Goal: Task Accomplishment & Management: Use online tool/utility

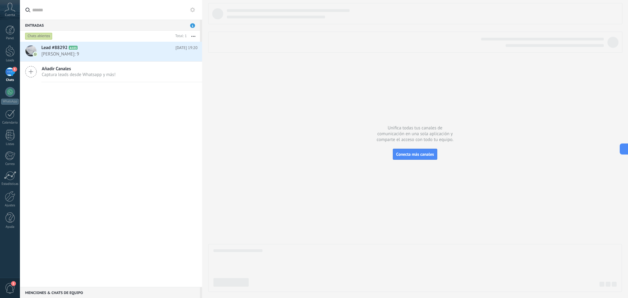
scroll to position [9, 0]
click at [13, 194] on div at bounding box center [10, 196] width 10 height 11
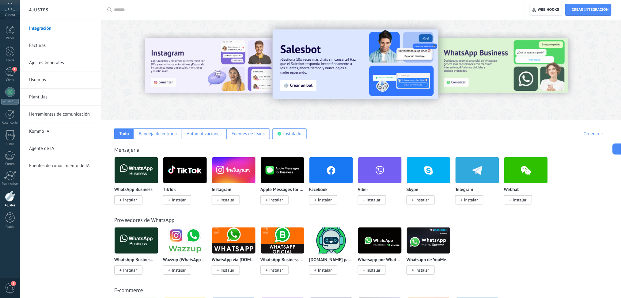
click at [66, 117] on link "Herramientas de comunicación" at bounding box center [62, 114] width 66 height 17
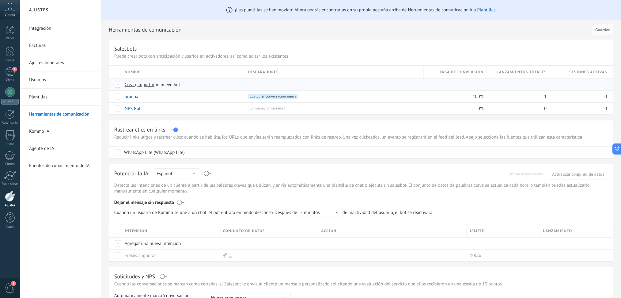
click at [138, 85] on span "o" at bounding box center [136, 85] width 2 height 6
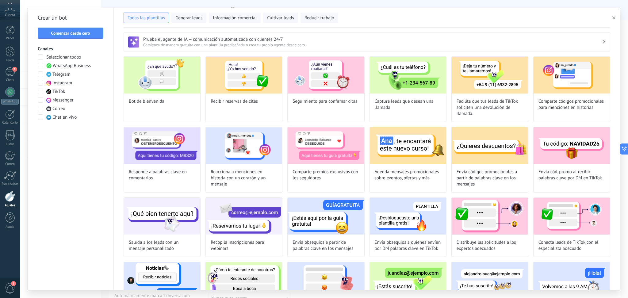
click at [55, 62] on div "Seleccionar todos WhatsApp Business Telegram Instagram TikTok Messenger Correo …" at bounding box center [71, 87] width 66 height 66
click at [46, 67] on label "WhatsApp Business" at bounding box center [64, 66] width 53 height 6
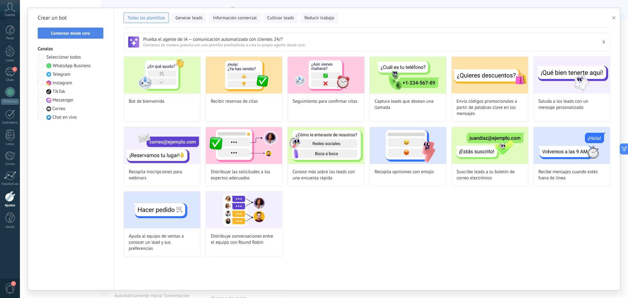
click at [86, 35] on span "Comenzar desde cero" at bounding box center [70, 33] width 39 height 4
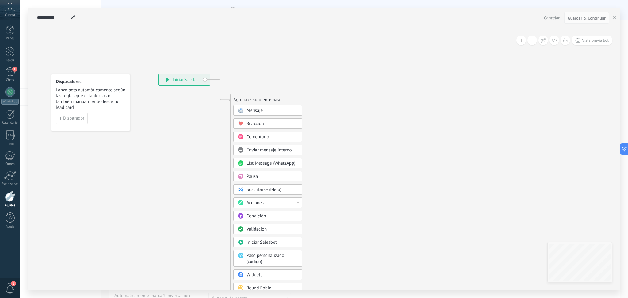
click at [257, 109] on span "Mensaje" at bounding box center [255, 111] width 16 height 6
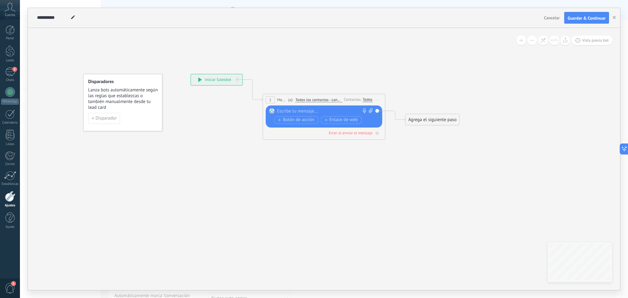
click at [423, 119] on div "Agrega el siguiente paso" at bounding box center [433, 120] width 54 height 10
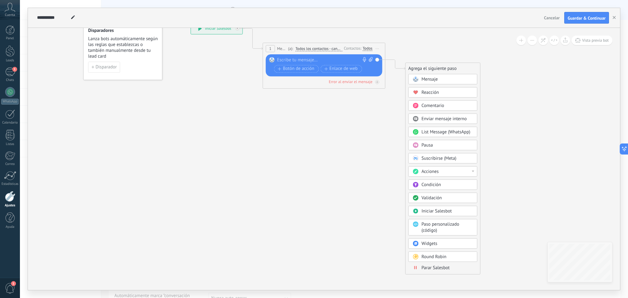
click at [433, 143] on div "Pausa" at bounding box center [448, 145] width 52 height 6
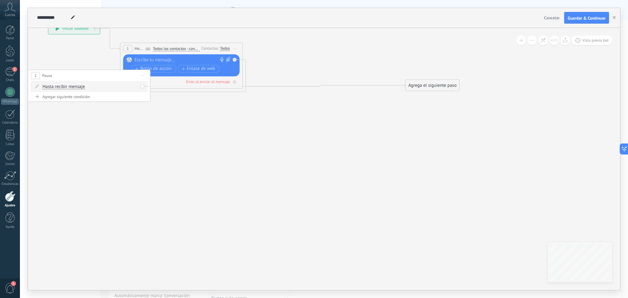
drag, startPoint x: 312, startPoint y: 65, endPoint x: 94, endPoint y: 73, distance: 218.4
click at [94, 73] on div "2 Pausa ***** Iniciar vista previa aquí Cambiar nombre Duplicar [GEOGRAPHIC_DAT…" at bounding box center [89, 75] width 122 height 11
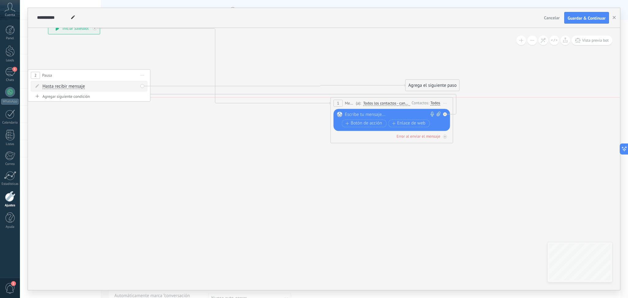
drag, startPoint x: 159, startPoint y: 46, endPoint x: 370, endPoint y: 105, distance: 218.5
click at [370, 103] on span "Todos los contactos - canales seleccionados" at bounding box center [386, 103] width 47 height 5
click at [370, 103] on button "Todos los contactos - canales seleccionados" at bounding box center [398, 103] width 77 height 11
drag, startPoint x: 260, startPoint y: 185, endPoint x: 303, endPoint y: 150, distance: 55.5
click at [262, 183] on icon at bounding box center [241, 82] width 732 height 427
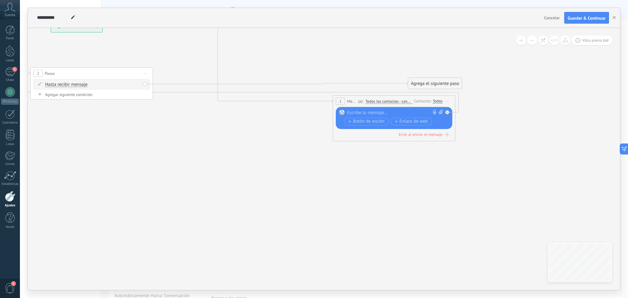
click at [338, 99] on div "1" at bounding box center [340, 101] width 9 height 7
click at [322, 107] on icon at bounding box center [243, 81] width 732 height 427
click at [446, 112] on icon at bounding box center [447, 112] width 2 height 2
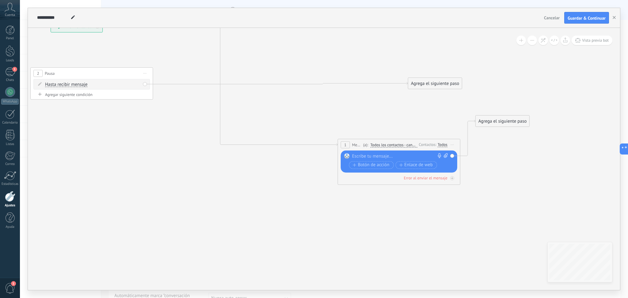
drag, startPoint x: 383, startPoint y: 100, endPoint x: 394, endPoint y: 142, distance: 42.8
click at [394, 143] on span "Todos los contactos - canales seleccionados" at bounding box center [393, 145] width 47 height 5
click at [394, 142] on button "Todos los contactos - canales seleccionados" at bounding box center [405, 145] width 77 height 11
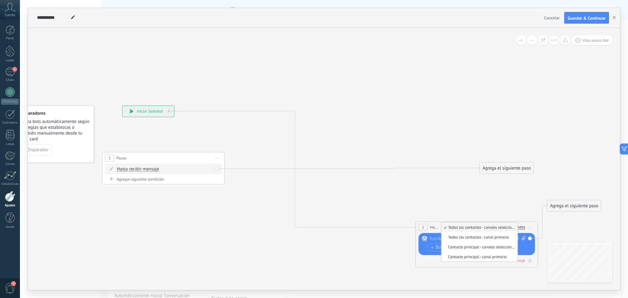
drag, startPoint x: 175, startPoint y: 128, endPoint x: 195, endPoint y: 159, distance: 36.5
click at [260, 193] on icon at bounding box center [341, 186] width 785 height 469
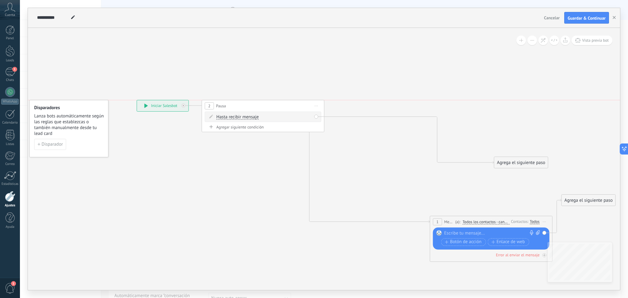
drag, startPoint x: 170, startPoint y: 150, endPoint x: 255, endPoint y: 106, distance: 96.1
click at [255, 106] on div "2 Pausa ***** Iniciar vista previa aquí Cambiar nombre Duplicar [GEOGRAPHIC_DAT…" at bounding box center [263, 105] width 122 height 11
drag, startPoint x: 262, startPoint y: 109, endPoint x: 195, endPoint y: 106, distance: 67.2
click at [297, 132] on div "2 Pausa ***** Iniciar vista previa aquí Cambiar nombre Duplicar [GEOGRAPHIC_DAT…" at bounding box center [298, 129] width 122 height 11
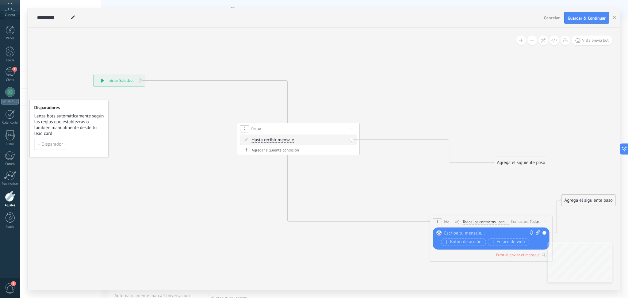
drag, startPoint x: 168, startPoint y: 107, endPoint x: 130, endPoint y: 83, distance: 45.2
click at [127, 83] on div "**********" at bounding box center [120, 80] width 52 height 11
click at [143, 80] on div at bounding box center [142, 81] width 4 height 4
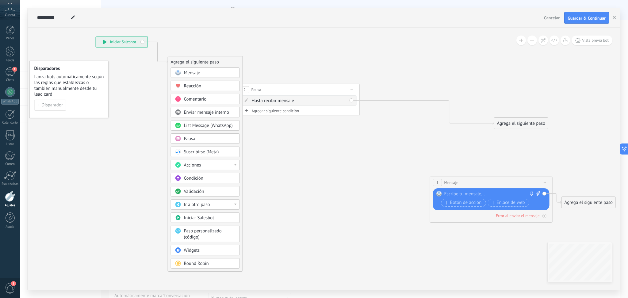
click at [201, 139] on div "Pausa" at bounding box center [210, 139] width 52 height 6
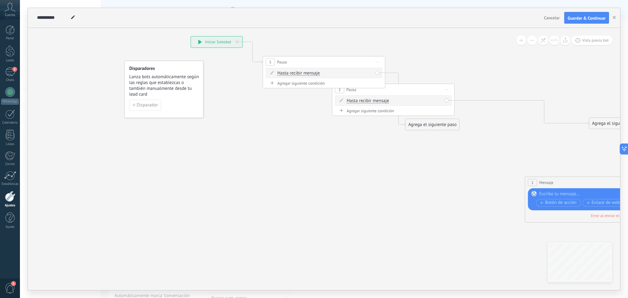
click at [301, 132] on icon at bounding box center [440, 129] width 806 height 493
drag, startPoint x: 258, startPoint y: 137, endPoint x: 277, endPoint y: 60, distance: 79.0
click at [258, 132] on icon at bounding box center [439, 128] width 806 height 493
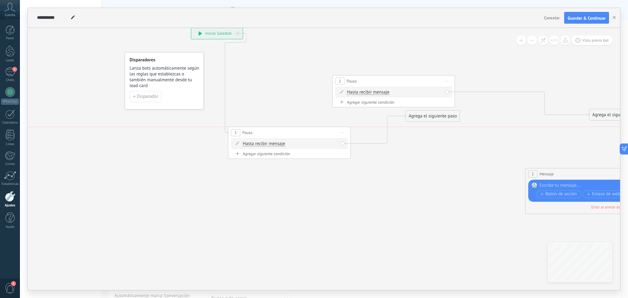
drag, startPoint x: 346, startPoint y: 50, endPoint x: 326, endPoint y: 127, distance: 79.9
click at [326, 127] on div "5 Pausa ***** Iniciar vista previa aquí Cambiar nombre Duplicar [GEOGRAPHIC_DAT…" at bounding box center [289, 132] width 122 height 11
click at [357, 134] on span "Iniciar vista previa aquí Cambiar nombre Duplicar [GEOGRAPHIC_DATA]" at bounding box center [357, 132] width 10 height 9
drag, startPoint x: 375, startPoint y: 173, endPoint x: 391, endPoint y: 100, distance: 74.6
click at [375, 173] on div "Borrar" at bounding box center [385, 172] width 61 height 10
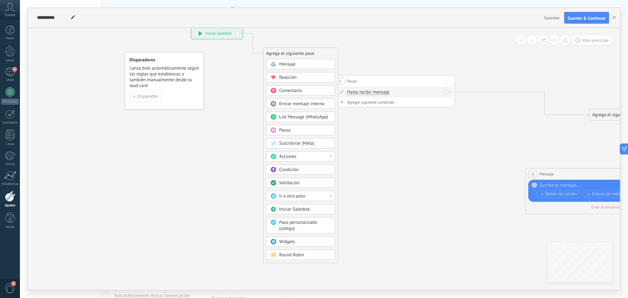
click at [443, 83] on span "Iniciar vista previa aquí Cambiar nombre Duplicar [GEOGRAPHIC_DATA]" at bounding box center [447, 81] width 10 height 9
click at [457, 125] on div "Borrar" at bounding box center [475, 121] width 61 height 10
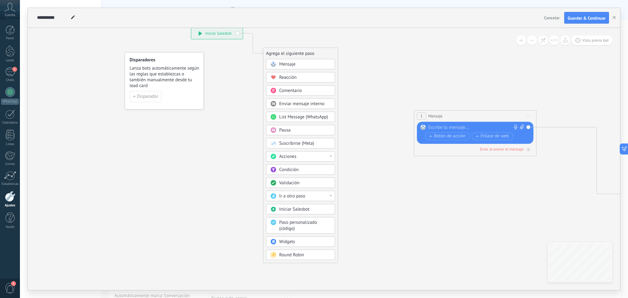
drag, startPoint x: 580, startPoint y: 179, endPoint x: 485, endPoint y: 123, distance: 110.2
click at [461, 113] on div "1 Mensaje ******* (a): Todos los contactos - canales seleccionados Todos los co…" at bounding box center [475, 115] width 122 height 11
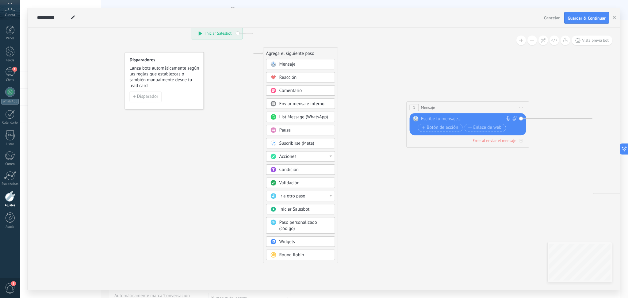
click at [522, 109] on span "Iniciar vista previa aquí Cambiar nombre Duplicar [GEOGRAPHIC_DATA]" at bounding box center [521, 107] width 10 height 9
click at [527, 150] on div "Borrar" at bounding box center [549, 147] width 61 height 10
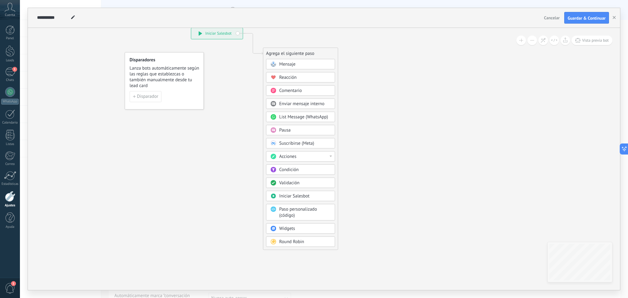
click at [294, 63] on span "Mensaje" at bounding box center [287, 64] width 16 height 6
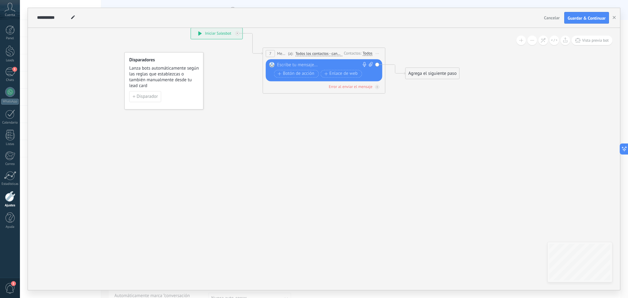
click at [310, 68] on div at bounding box center [322, 65] width 91 height 6
paste div
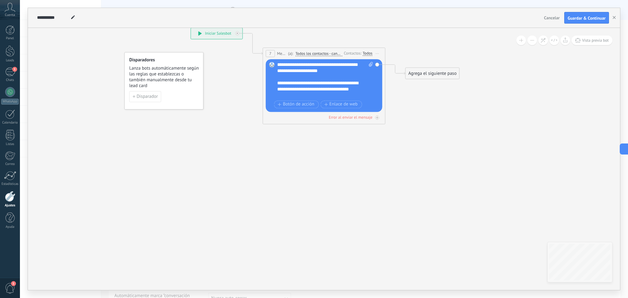
scroll to position [25, 0]
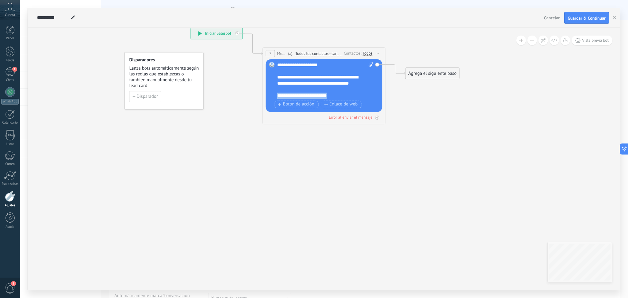
drag, startPoint x: 341, startPoint y: 95, endPoint x: 276, endPoint y: 98, distance: 65.4
click at [276, 98] on div "Reemplazar Quitar Convertir a mensaje de voz Arrastre la imagen aquí para adjun…" at bounding box center [324, 85] width 117 height 53
click at [423, 75] on div "Agrega el siguiente paso" at bounding box center [433, 73] width 54 height 10
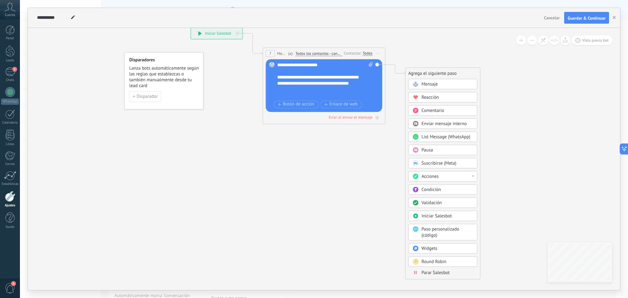
click at [438, 148] on div "Pausa" at bounding box center [448, 150] width 52 height 6
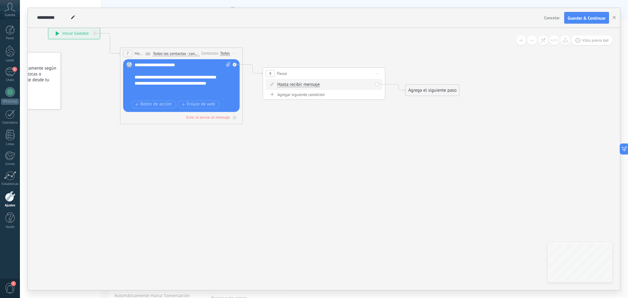
click at [309, 85] on span "Hasta recibir mensaje" at bounding box center [298, 84] width 42 height 5
click at [309, 85] on button "Hasta recibir mensaje" at bounding box center [312, 84] width 77 height 11
click at [312, 94] on span "Temporizador" at bounding box center [308, 96] width 74 height 6
click at [291, 82] on span "Temporizador" at bounding box center [290, 84] width 27 height 5
click at [291, 82] on button "Temporizador" at bounding box center [312, 84] width 77 height 11
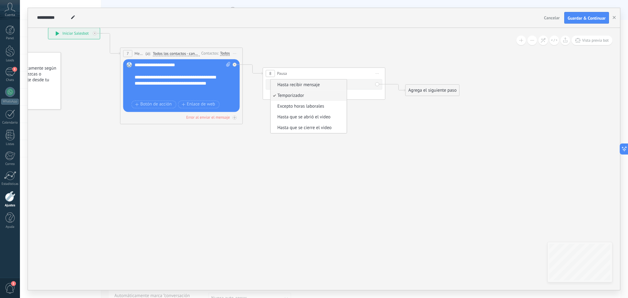
click at [310, 88] on span "Hasta recibir mensaje" at bounding box center [308, 85] width 74 height 6
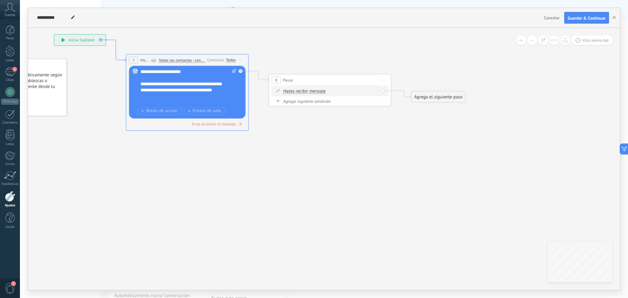
drag, startPoint x: 112, startPoint y: 53, endPoint x: 118, endPoint y: 59, distance: 8.7
click at [118, 59] on icon at bounding box center [116, 50] width 20 height 21
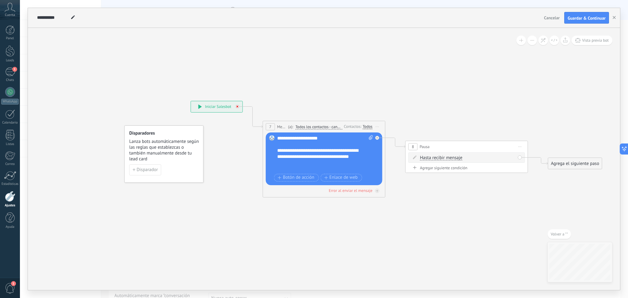
click at [237, 105] on div at bounding box center [237, 107] width 4 height 4
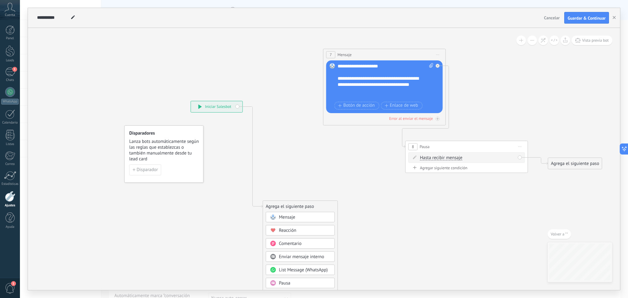
drag, startPoint x: 289, startPoint y: 125, endPoint x: 350, endPoint y: 65, distance: 85.6
click at [350, 53] on span "Mensaje" at bounding box center [345, 55] width 14 height 6
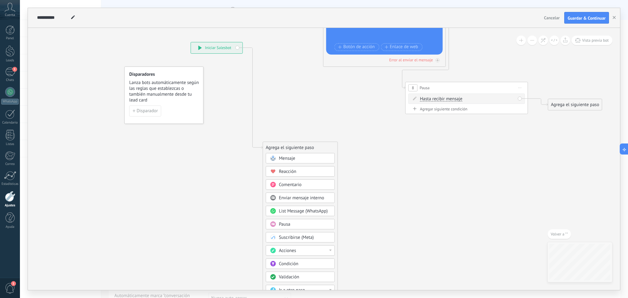
click at [300, 224] on div "Pausa" at bounding box center [305, 224] width 52 height 6
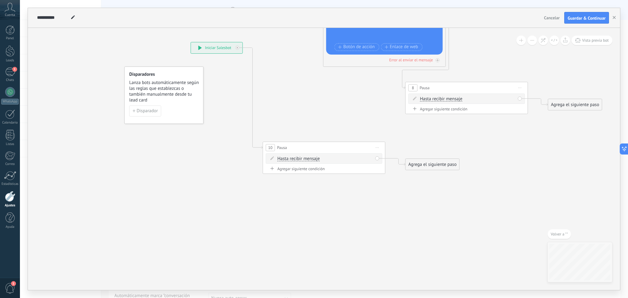
click at [304, 160] on span "Hasta recibir mensaje" at bounding box center [298, 158] width 42 height 5
click at [304, 160] on button "Hasta recibir mensaje" at bounding box center [312, 158] width 77 height 11
click at [307, 170] on span "Temporizador" at bounding box center [308, 170] width 74 height 6
click at [331, 159] on span ": * horas * min * sec" at bounding box center [323, 159] width 38 height 6
click at [326, 162] on span ": * horas * min * sec" at bounding box center [323, 159] width 38 height 6
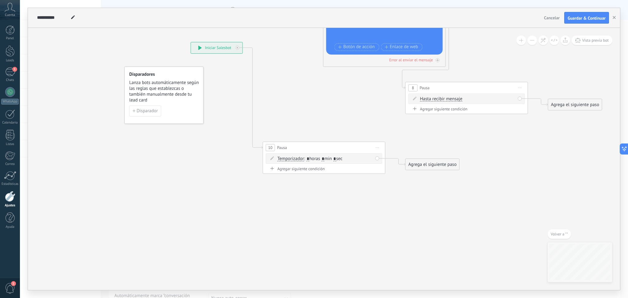
click at [324, 159] on input "*" at bounding box center [323, 158] width 3 height 5
type input "*"
click at [339, 159] on span ": * horas * min * sec" at bounding box center [323, 159] width 38 height 6
click at [336, 159] on input "*" at bounding box center [334, 158] width 3 height 5
type input "*"
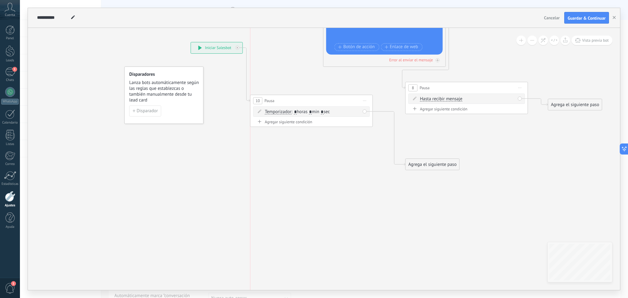
drag, startPoint x: 341, startPoint y: 142, endPoint x: 327, endPoint y: 95, distance: 49.5
click at [327, 95] on div "10 Pausa ***** Iniciar vista previa aquí Cambiar nombre Duplicar [GEOGRAPHIC_DA…" at bounding box center [311, 100] width 122 height 11
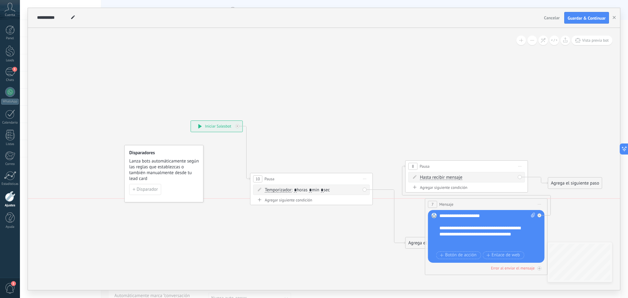
drag, startPoint x: 354, startPoint y: 73, endPoint x: 455, endPoint y: 205, distance: 166.8
click at [455, 205] on div "7 Mensaje ******* (a): Todos los contactos - canales seleccionados Todos los co…" at bounding box center [486, 204] width 122 height 11
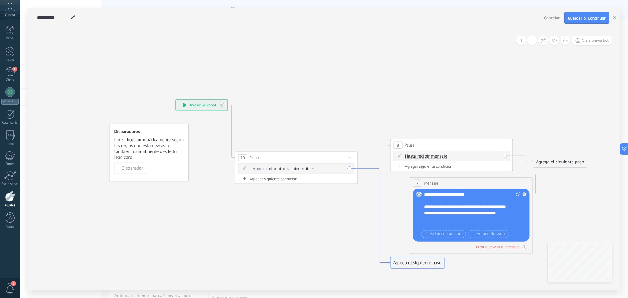
drag, startPoint x: 381, startPoint y: 191, endPoint x: 340, endPoint y: 140, distance: 65.7
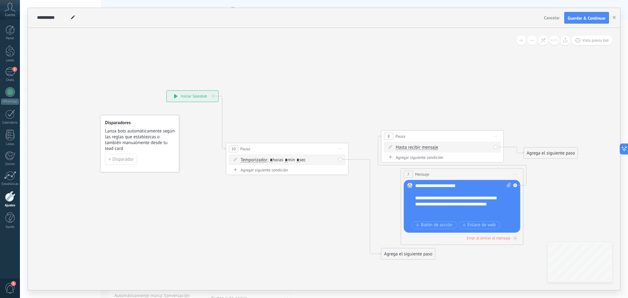
click at [339, 159] on div "Temporizador Hasta recibir mensaje Temporizador Excepto horas laborales Hasta q…" at bounding box center [287, 160] width 117 height 10
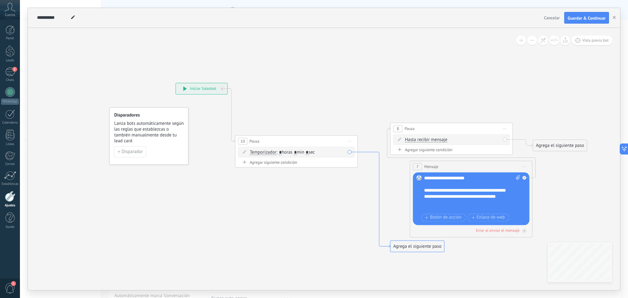
drag, startPoint x: 372, startPoint y: 207, endPoint x: 376, endPoint y: 195, distance: 12.3
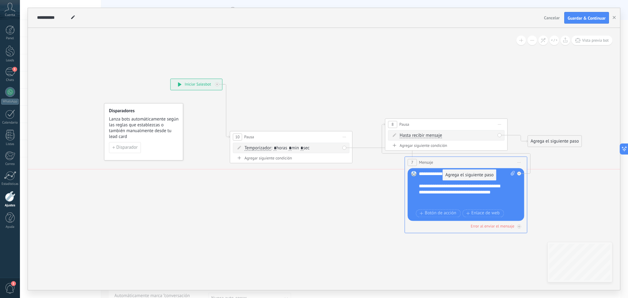
drag, startPoint x: 396, startPoint y: 243, endPoint x: 451, endPoint y: 183, distance: 81.6
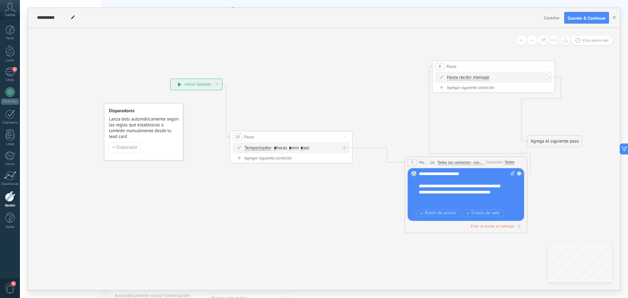
drag, startPoint x: 432, startPoint y: 124, endPoint x: 481, endPoint y: 71, distance: 72.7
click at [481, 71] on div "8 Pausa ***** Iniciar vista previa aquí Cambiar nombre Duplicar [GEOGRAPHIC_DAT…" at bounding box center [493, 66] width 122 height 11
drag, startPoint x: 302, startPoint y: 136, endPoint x: 301, endPoint y: 47, distance: 89.2
click at [297, 35] on div "10 Pausa ***** Iniciar vista previa aquí Cambiar nombre Duplicar [GEOGRAPHIC_DA…" at bounding box center [287, 35] width 122 height 11
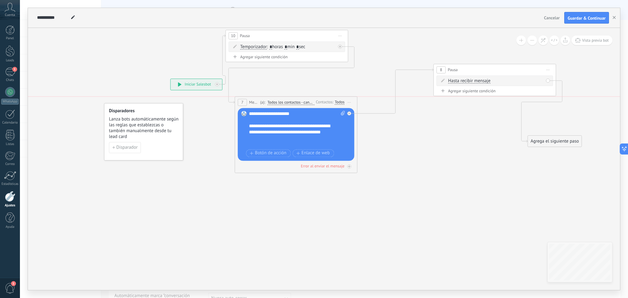
drag, startPoint x: 432, startPoint y: 162, endPoint x: 262, endPoint y: 102, distance: 179.9
click at [262, 102] on span "(a):" at bounding box center [262, 102] width 5 height 6
drag, startPoint x: 470, startPoint y: 76, endPoint x: 433, endPoint y: 113, distance: 52.3
click at [433, 113] on div "8 Pausa ***** Iniciar vista previa aquí Cambiar nombre Duplicar [GEOGRAPHIC_DAT…" at bounding box center [446, 108] width 122 height 11
click at [434, 123] on div "Hasta recibir mensaje Hasta recibir mensaje Temporizador Excepto horas laborale…" at bounding box center [438, 126] width 117 height 10
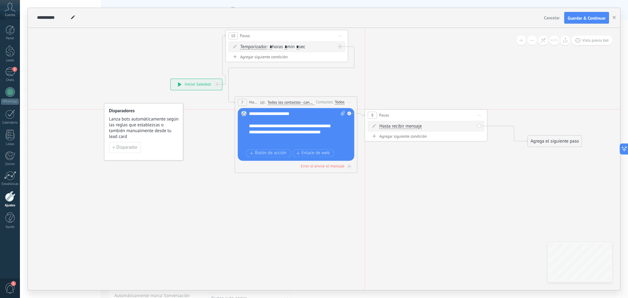
drag, startPoint x: 425, startPoint y: 118, endPoint x: 428, endPoint y: 128, distance: 10.4
click at [417, 119] on div "8 Pausa ***** Iniciar vista previa aquí Cambiar nombre Duplicar [GEOGRAPHIC_DAT…" at bounding box center [426, 114] width 122 height 11
click at [421, 126] on span "Hasta recibir mensaje" at bounding box center [404, 126] width 42 height 5
click at [421, 126] on button "Hasta recibir mensaje" at bounding box center [418, 126] width 77 height 11
click at [408, 140] on span "Temporizador" at bounding box center [413, 137] width 74 height 6
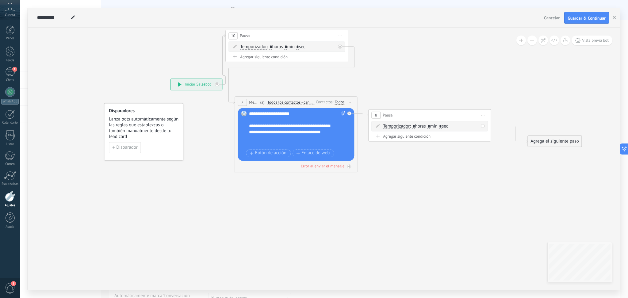
click at [435, 127] on span ": * horas * min * sec" at bounding box center [429, 126] width 38 height 6
click at [430, 126] on input "*" at bounding box center [428, 126] width 3 height 5
type input "*"
click at [442, 128] on input "*" at bounding box center [440, 126] width 3 height 5
type input "*"
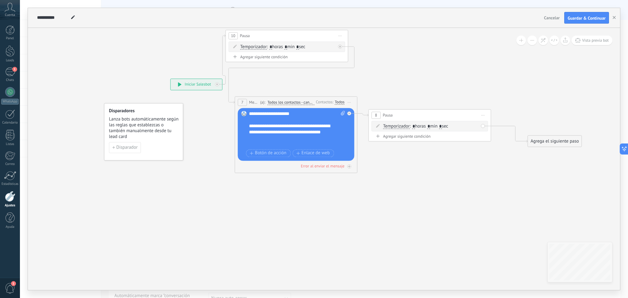
click at [560, 138] on div "Agrega el siguiente paso" at bounding box center [555, 141] width 54 height 10
click at [552, 151] on span "Mensaje" at bounding box center [552, 152] width 16 height 6
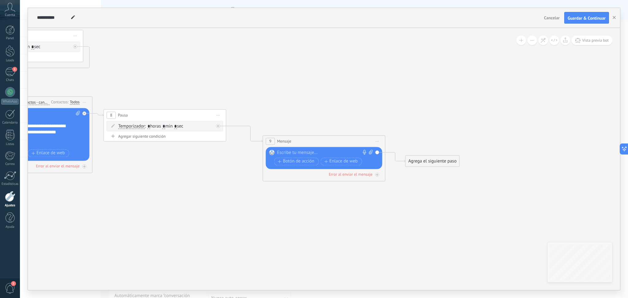
click at [298, 149] on div "Reemplazar Quitar Convertir a mensaje de voz Arrastre la imagen aquí para adjun…" at bounding box center [324, 158] width 117 height 22
click at [297, 151] on div at bounding box center [322, 153] width 91 height 6
paste div
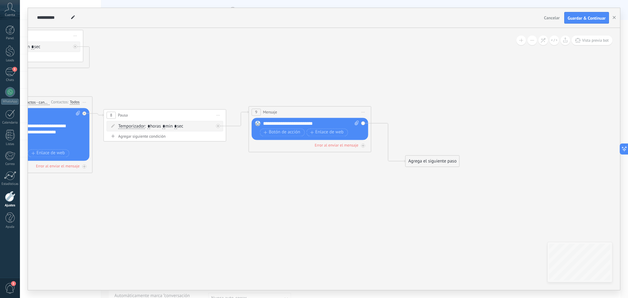
drag, startPoint x: 323, startPoint y: 140, endPoint x: 308, endPoint y: 110, distance: 32.4
click at [308, 110] on div "9 Mensaje ******* (a): Todos los contactos - canales seleccionados Todos los co…" at bounding box center [310, 111] width 122 height 11
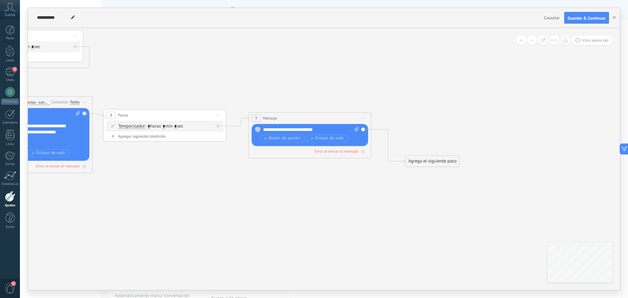
drag, startPoint x: 308, startPoint y: 111, endPoint x: 308, endPoint y: 117, distance: 6.4
click at [308, 117] on div "9 Mensaje ******* (a): Todos los contactos - canales seleccionados Todos los co…" at bounding box center [310, 118] width 122 height 11
click at [426, 161] on div "Agrega el siguiente paso" at bounding box center [433, 161] width 54 height 10
click at [431, 239] on span "Pausa" at bounding box center [427, 238] width 11 height 6
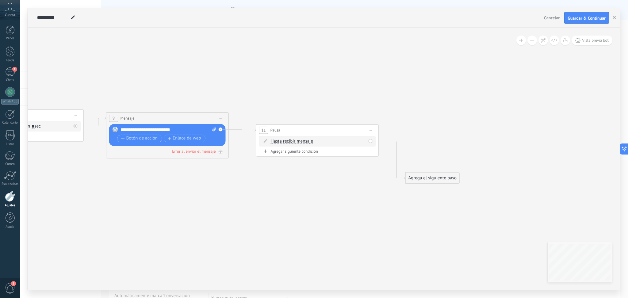
drag, startPoint x: 295, startPoint y: 160, endPoint x: 289, endPoint y: 129, distance: 31.1
click at [289, 129] on div "11 Pausa ***** Iniciar vista previa aquí Cambiar nombre Duplicar [GEOGRAPHIC_DA…" at bounding box center [317, 129] width 122 height 11
click at [293, 142] on span "Hasta recibir mensaje" at bounding box center [292, 141] width 42 height 5
click at [293, 142] on button "Hasta recibir mensaje" at bounding box center [306, 141] width 77 height 11
click at [317, 139] on span "Hasta recibir mensaje" at bounding box center [301, 142] width 74 height 6
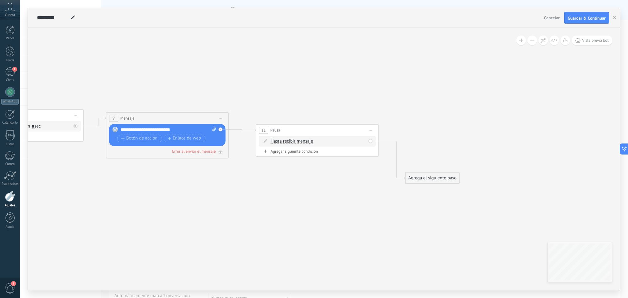
click at [301, 154] on div "Agregar siguiente condición" at bounding box center [317, 152] width 117 height 7
click at [266, 150] on icon at bounding box center [266, 151] width 4 height 3
click at [271, 153] on span "Temporizador" at bounding box center [284, 154] width 27 height 5
click at [271, 153] on button "Temporizador" at bounding box center [306, 154] width 77 height 11
click at [374, 197] on icon at bounding box center [101, 106] width 982 height 461
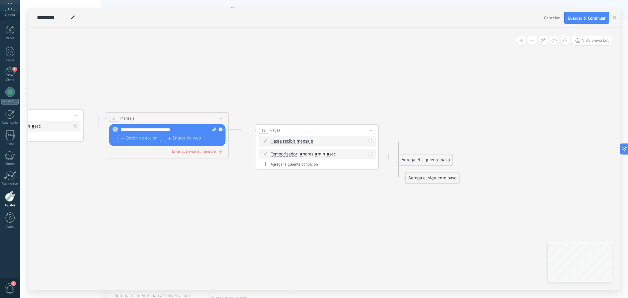
click at [263, 156] on span at bounding box center [265, 153] width 10 height 5
click at [370, 154] on div "Temporizador Temporizador Excepto horas laborales Hasta que se abrió el video H…" at bounding box center [317, 154] width 117 height 10
click at [363, 152] on div "Borrar" at bounding box center [364, 153] width 7 height 9
click at [364, 152] on div "Borrar" at bounding box center [364, 153] width 7 height 9
click at [368, 161] on div "Borrar" at bounding box center [373, 162] width 27 height 10
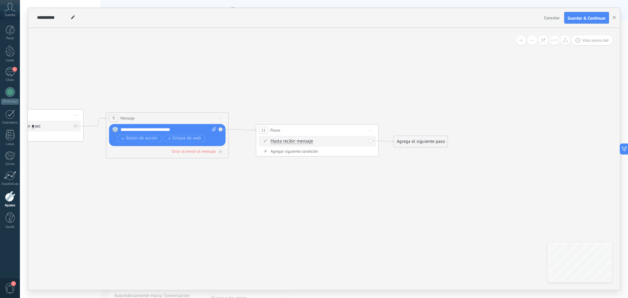
drag, startPoint x: 415, startPoint y: 181, endPoint x: 404, endPoint y: 144, distance: 38.1
click at [404, 144] on div "Agrega el siguiente paso" at bounding box center [421, 141] width 54 height 10
click at [405, 144] on div "Agrega el siguiente paso" at bounding box center [421, 141] width 54 height 10
click at [435, 146] on div "Agrega el siguiente paso" at bounding box center [421, 141] width 54 height 10
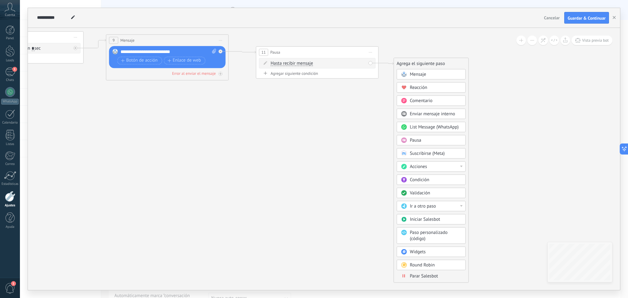
click at [460, 170] on div "Acciones" at bounding box center [436, 167] width 52 height 6
click at [461, 167] on div "Administrar etiquetas" at bounding box center [431, 167] width 68 height 10
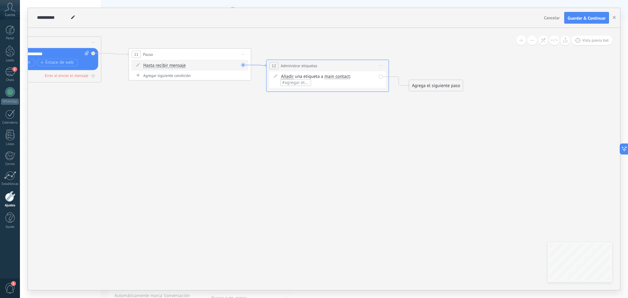
drag, startPoint x: 256, startPoint y: 64, endPoint x: 271, endPoint y: 75, distance: 19.0
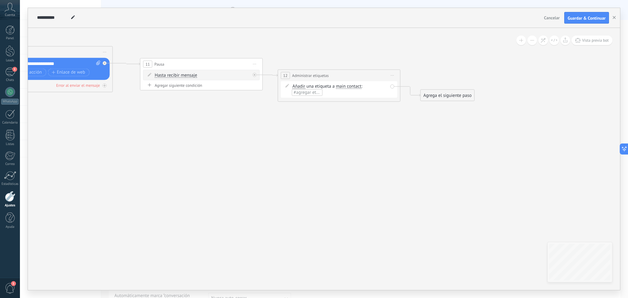
drag, startPoint x: 394, startPoint y: 79, endPoint x: 392, endPoint y: 76, distance: 3.3
click at [392, 78] on span "Iniciar vista previa aquí Cambiar nombre Duplicar [GEOGRAPHIC_DATA]" at bounding box center [393, 75] width 10 height 9
click at [401, 112] on div "Borrar" at bounding box center [418, 114] width 61 height 10
click at [293, 86] on div "Agrega el siguiente paso Mensaje Mensaje Mensaje Reacción Comentario Enviar men…" at bounding box center [310, 81] width 54 height 12
click at [295, 84] on div "Agrega el siguiente paso" at bounding box center [310, 81] width 54 height 10
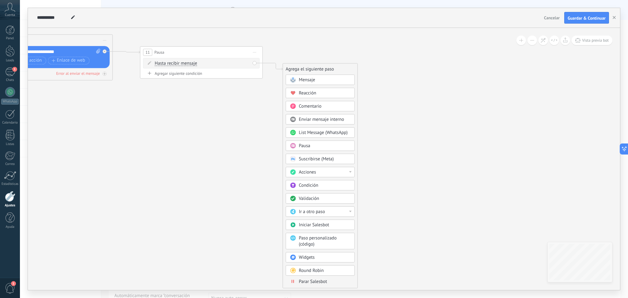
click at [322, 186] on div "Condición" at bounding box center [325, 185] width 52 height 6
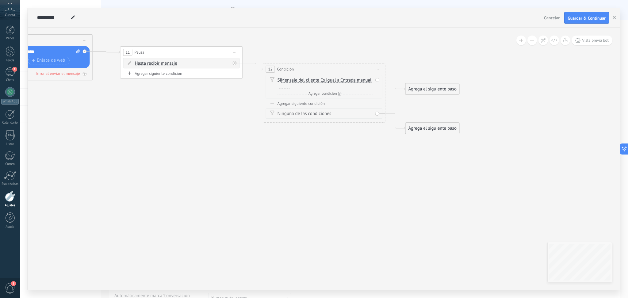
click at [290, 88] on div at bounding box center [283, 87] width 12 height 6
click at [340, 83] on span "Entrada manual" at bounding box center [355, 80] width 31 height 5
click at [337, 86] on button "Entrada manual" at bounding box center [375, 80] width 77 height 11
drag, startPoint x: 345, startPoint y: 186, endPoint x: 340, endPoint y: 176, distance: 11.5
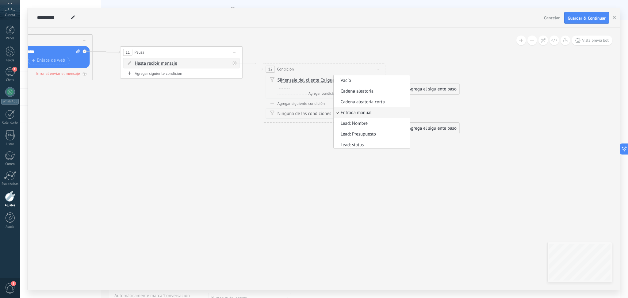
click at [343, 185] on icon at bounding box center [33, 43] width 1118 height 489
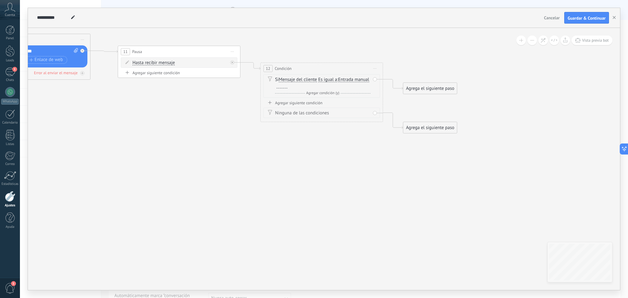
click at [342, 79] on div "Si Mensaje del cliente Mensaje del cliente Emoción de la conversación Comentari…" at bounding box center [322, 83] width 95 height 12
click at [337, 78] on span "Es igual a" at bounding box center [327, 79] width 19 height 5
click at [337, 78] on button "Es igual a" at bounding box center [353, 79] width 77 height 11
click at [320, 161] on icon at bounding box center [30, 42] width 1118 height 489
click at [330, 94] on span "Agregar condición (y)" at bounding box center [323, 93] width 36 height 5
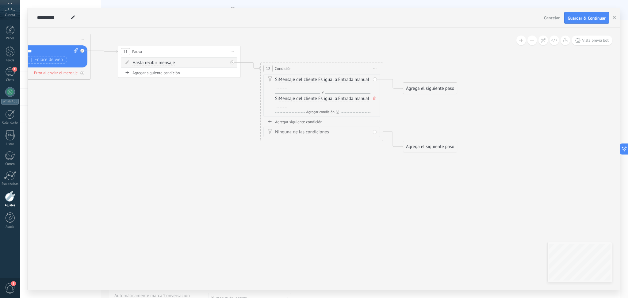
click at [377, 98] on span at bounding box center [375, 98] width 6 height 7
click at [338, 82] on span "Entrada manual" at bounding box center [353, 79] width 31 height 5
click at [335, 85] on button "Entrada manual" at bounding box center [373, 79] width 77 height 11
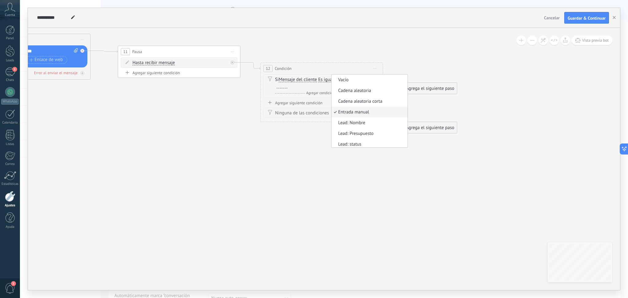
click at [331, 115] on span "Entrada manual" at bounding box center [368, 112] width 74 height 6
click at [425, 89] on div "Agrega el siguiente paso" at bounding box center [430, 88] width 54 height 10
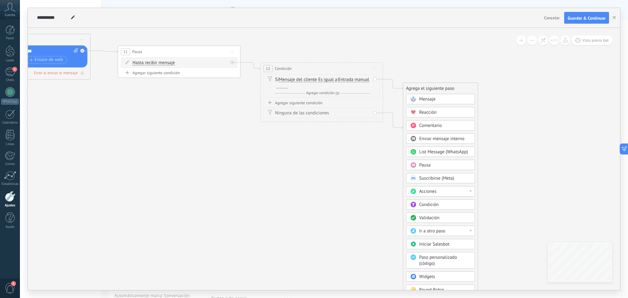
drag, startPoint x: 361, startPoint y: 157, endPoint x: 354, endPoint y: 151, distance: 9.1
click at [360, 158] on icon at bounding box center [30, 42] width 1118 height 489
click at [313, 111] on div "Ninguna de las condiciones" at bounding box center [322, 113] width 95 height 6
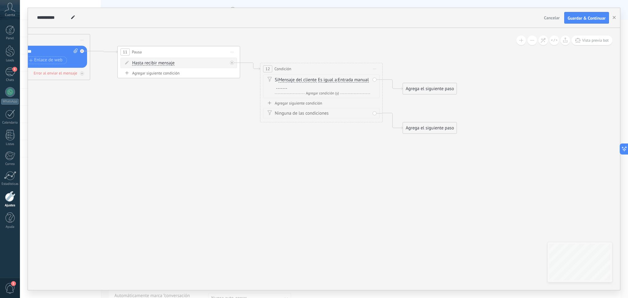
click at [315, 114] on div "Ninguna de las condiciones" at bounding box center [322, 113] width 95 height 6
drag, startPoint x: 266, startPoint y: 105, endPoint x: 269, endPoint y: 110, distance: 5.2
click at [267, 107] on div "Agregar siguiente condición Ninguna de las condiciones" at bounding box center [321, 110] width 117 height 18
click at [272, 113] on span at bounding box center [269, 112] width 10 height 5
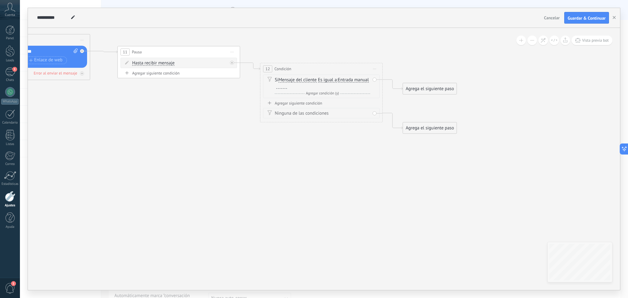
click at [372, 112] on div "Ninguna de las condiciones" at bounding box center [321, 113] width 117 height 10
click at [311, 112] on div "Ninguna de las condiciones" at bounding box center [322, 113] width 95 height 6
click at [277, 102] on div "Agregar siguiente condición" at bounding box center [321, 103] width 117 height 5
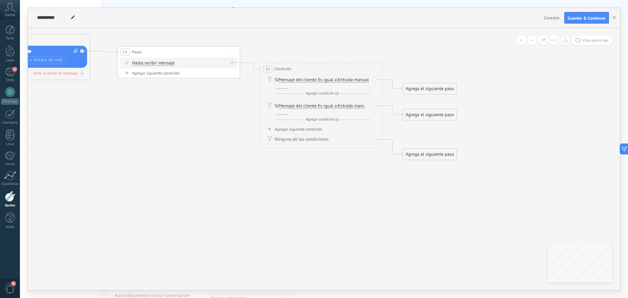
click at [289, 117] on div "Y Agregar condición (y)" at bounding box center [322, 120] width 95 height 6
click at [369, 124] on div "Si Mensaje del cliente Mensaje del cliente Emoción de la conversación Comentari…" at bounding box center [322, 128] width 95 height 12
click at [370, 124] on div "Si Mensaje del cliente Mensaje del cliente Emoción de la conversación Comentari…" at bounding box center [322, 132] width 95 height 20
click at [372, 124] on span at bounding box center [374, 124] width 6 height 7
click at [269, 137] on icon at bounding box center [269, 138] width 5 height 5
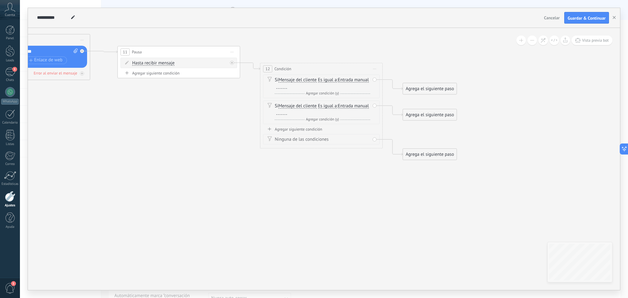
drag, startPoint x: 371, startPoint y: 140, endPoint x: 333, endPoint y: 137, distance: 38.8
click at [371, 140] on div "Ninguna de las condiciones" at bounding box center [321, 139] width 117 height 10
click at [338, 82] on span "Entrada manual" at bounding box center [353, 80] width 31 height 5
click at [335, 86] on button "Entrada manual" at bounding box center [373, 80] width 77 height 11
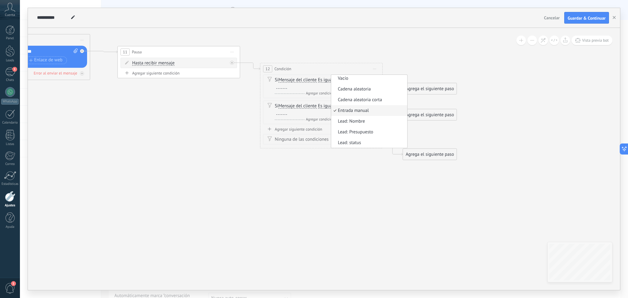
click at [331, 82] on span "Vacío" at bounding box center [368, 78] width 74 height 6
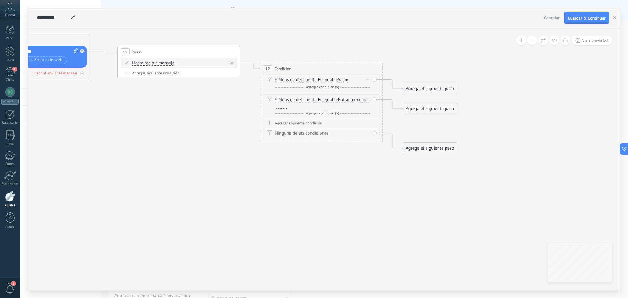
click at [318, 83] on div "Si Mensaje del cliente Mensaje del cliente Emoción de la conversación Comentari…" at bounding box center [322, 80] width 95 height 6
click at [376, 68] on span "Iniciar vista previa aquí Cambiar nombre Duplicar [GEOGRAPHIC_DATA]" at bounding box center [375, 68] width 10 height 9
click at [388, 106] on div "Borrar" at bounding box center [402, 109] width 61 height 10
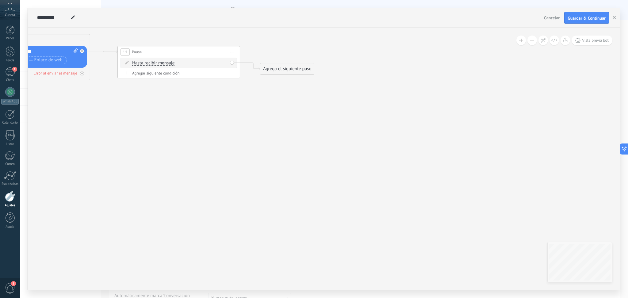
click at [281, 67] on div "Agrega el siguiente paso" at bounding box center [287, 69] width 54 height 10
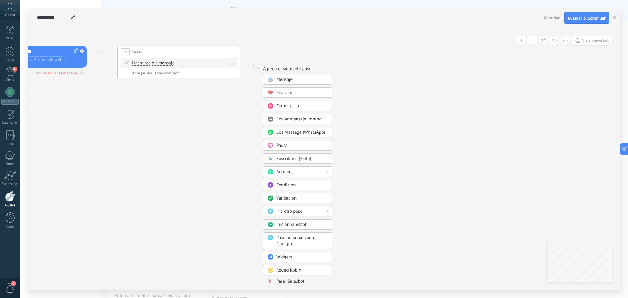
click at [299, 82] on div "Mensaje" at bounding box center [302, 80] width 52 height 6
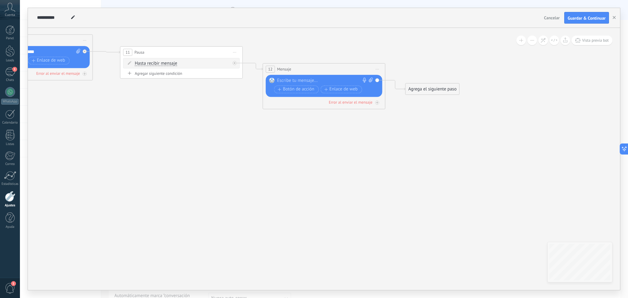
click at [304, 81] on div at bounding box center [322, 81] width 91 height 6
paste div
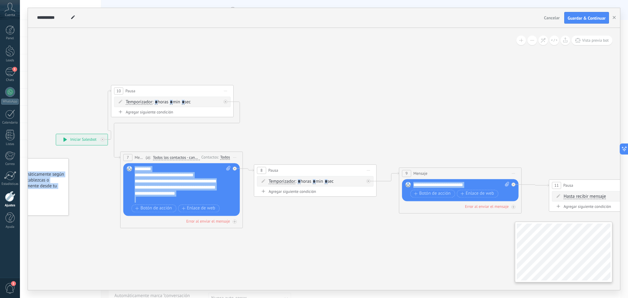
click at [540, 274] on div "**********" at bounding box center [324, 159] width 592 height 262
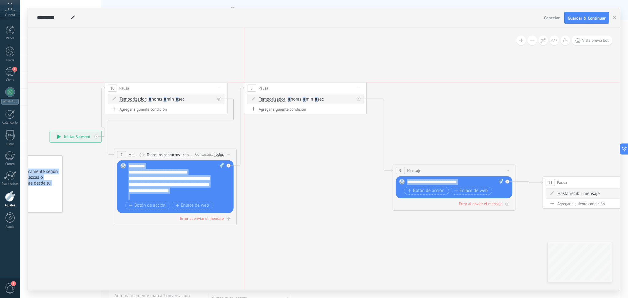
click at [305, 90] on div "8 Pausa ***** Iniciar vista previa aquí Cambiar nombre Duplicar [GEOGRAPHIC_DAT…" at bounding box center [305, 87] width 122 height 11
drag, startPoint x: 449, startPoint y: 168, endPoint x: 435, endPoint y: 164, distance: 14.2
click at [448, 168] on div "9 Mensaje ******* (a): Todos los contactos - canales seleccionados Todos los co…" at bounding box center [454, 170] width 122 height 11
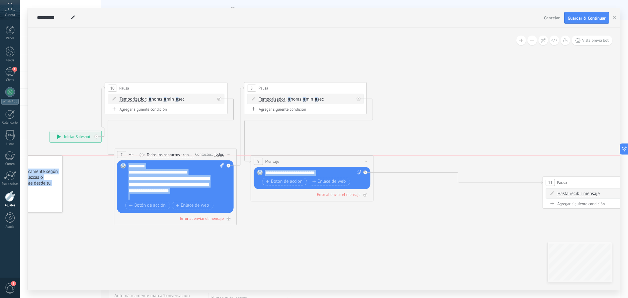
click at [286, 159] on div "9 Mensaje ******* (a): Todos los contactos - canales seleccionados Todos los co…" at bounding box center [312, 161] width 122 height 11
drag, startPoint x: 569, startPoint y: 181, endPoint x: 564, endPoint y: 177, distance: 6.6
click at [569, 181] on div "11 Pausa ***** Iniciar vista previa aquí Cambiar nombre Duplicar [GEOGRAPHIC_DA…" at bounding box center [604, 182] width 122 height 11
click at [575, 178] on div "11 Pausa ***** Iniciar vista previa aquí Cambiar nombre Duplicar [GEOGRAPHIC_DA…" at bounding box center [604, 182] width 122 height 11
click at [575, 180] on div "11 Pausa ***** Iniciar vista previa aquí Cambiar nombre Duplicar [GEOGRAPHIC_DA…" at bounding box center [604, 182] width 122 height 11
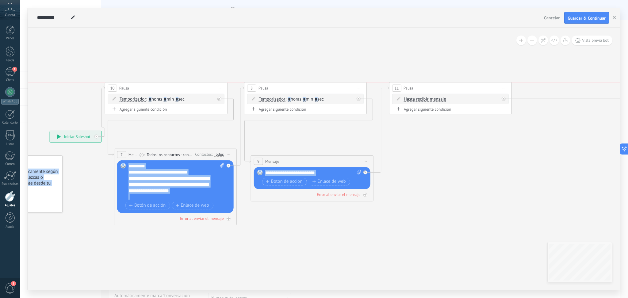
click at [420, 85] on div "11 Pausa ***** Iniciar vista previa aquí Cambiar nombre Duplicar [GEOGRAPHIC_DA…" at bounding box center [450, 87] width 122 height 11
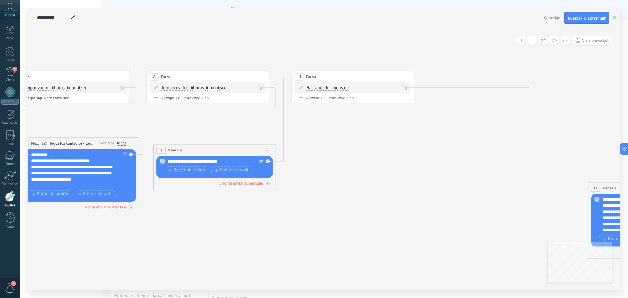
drag, startPoint x: 472, startPoint y: 150, endPoint x: 384, endPoint y: 142, distance: 89.2
click at [376, 138] on icon at bounding box center [358, 165] width 1118 height 495
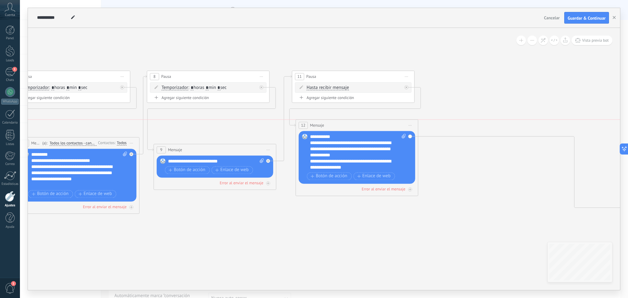
drag, startPoint x: 465, startPoint y: 172, endPoint x: 312, endPoint y: 128, distance: 158.6
click at [312, 128] on span "Mensaje" at bounding box center [317, 125] width 14 height 6
drag, startPoint x: 224, startPoint y: 162, endPoint x: 165, endPoint y: 161, distance: 58.6
click at [165, 161] on div "Reemplazar Quitar Convertir a mensaje de voz Arrastre la imagen aquí para adjun…" at bounding box center [215, 166] width 117 height 22
copy div "**********"
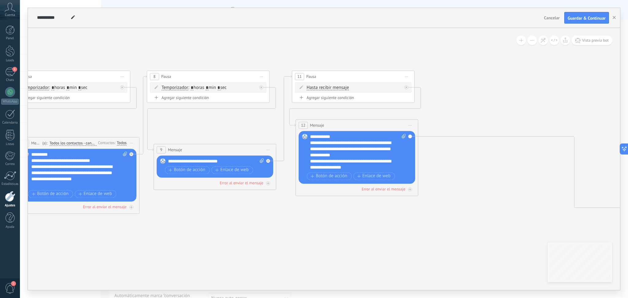
click at [99, 182] on div "**********" at bounding box center [79, 169] width 96 height 37
click at [105, 180] on div "**********" at bounding box center [79, 169] width 96 height 37
drag, startPoint x: 211, startPoint y: 160, endPoint x: 162, endPoint y: 160, distance: 48.7
click at [162, 160] on div "Reemplazar Quitar Convertir a mensaje de voz Arrastre la imagen aquí para adjun…" at bounding box center [215, 166] width 117 height 22
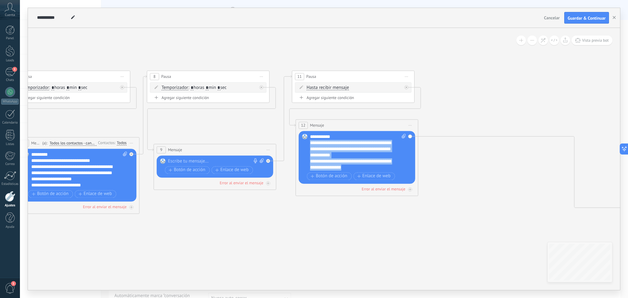
drag, startPoint x: 359, startPoint y: 167, endPoint x: 308, endPoint y: 143, distance: 56.0
click at [308, 143] on div "Reemplazar Quitar Convertir a mensaje de voz Arrastre la imagen aquí para adjun…" at bounding box center [357, 157] width 117 height 53
copy div "**********"
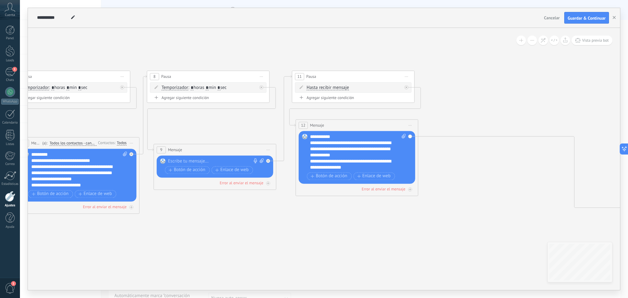
click at [211, 160] on div at bounding box center [213, 161] width 91 height 6
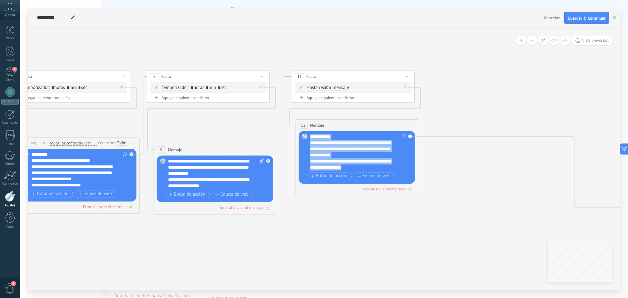
drag, startPoint x: 366, startPoint y: 169, endPoint x: 308, endPoint y: 135, distance: 66.7
click at [308, 135] on div "Reemplazar Quitar Convertir a mensaje de voz Arrastre la imagen aquí para adjun…" at bounding box center [357, 157] width 117 height 53
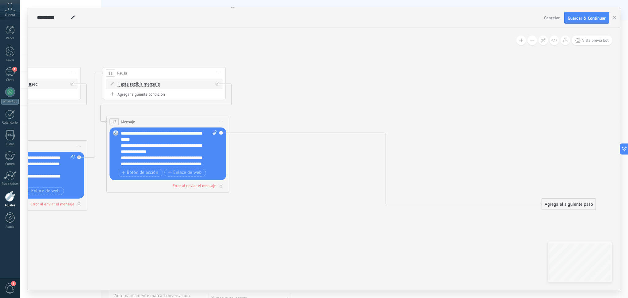
drag, startPoint x: 505, startPoint y: 178, endPoint x: 483, endPoint y: 197, distance: 29.1
click at [330, 170] on icon at bounding box center [169, 139] width 1118 height 450
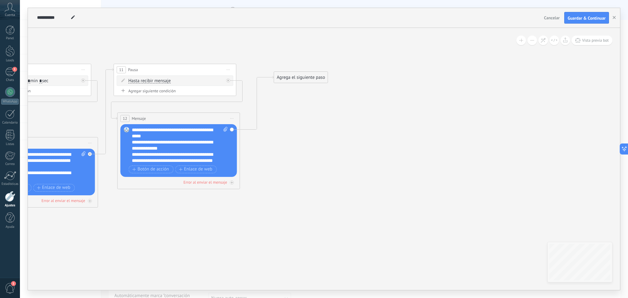
drag, startPoint x: 571, startPoint y: 201, endPoint x: 293, endPoint y: 78, distance: 304.6
click at [293, 78] on div "Agrega el siguiente paso" at bounding box center [301, 77] width 54 height 10
click at [301, 77] on div "Agrega el siguiente paso" at bounding box center [301, 78] width 54 height 10
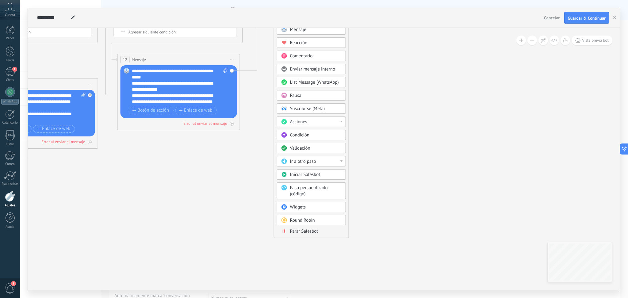
click at [313, 229] on span "Parar Salesbot" at bounding box center [304, 231] width 28 height 6
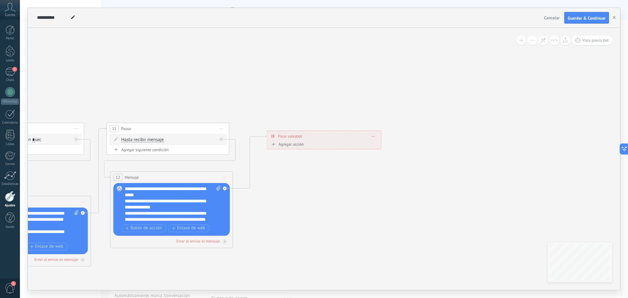
click at [574, 17] on span "Guardar & Continuar" at bounding box center [587, 18] width 38 height 4
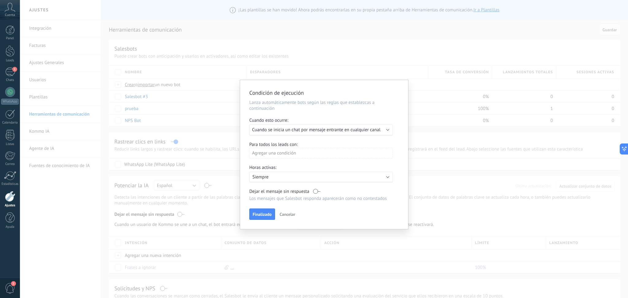
click at [350, 130] on span "Cuando se inicia un chat por mensaje entrante en cualquier canal" at bounding box center [316, 130] width 128 height 6
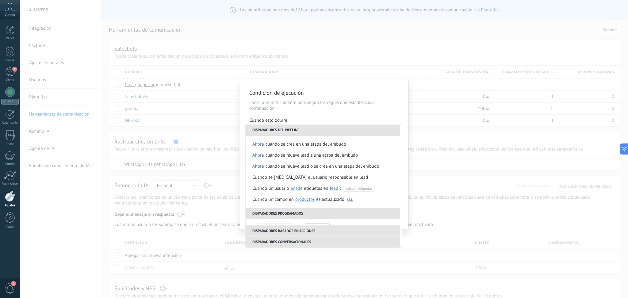
click at [335, 102] on p "Lanza automáticamente bots según las reglas que establezcas a continuación" at bounding box center [324, 106] width 150 height 12
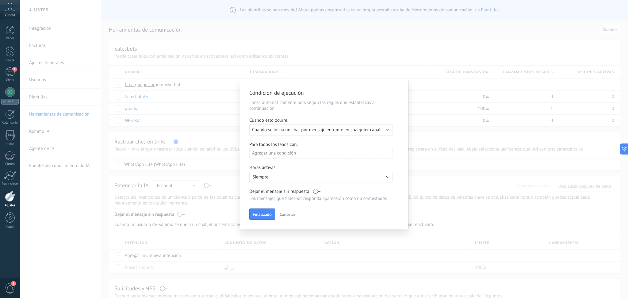
click at [334, 132] on span "Cuando se inicia un chat por mensaje entrante en cualquier canal" at bounding box center [316, 130] width 128 height 6
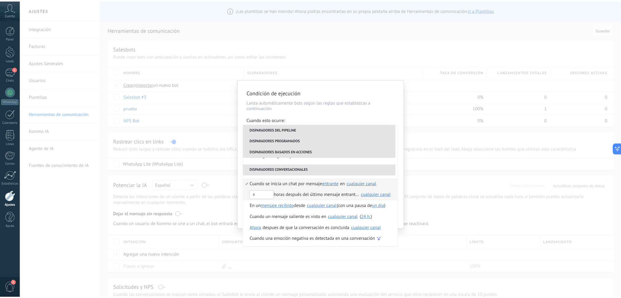
scroll to position [144, 0]
click at [362, 66] on div "**********" at bounding box center [324, 149] width 608 height 298
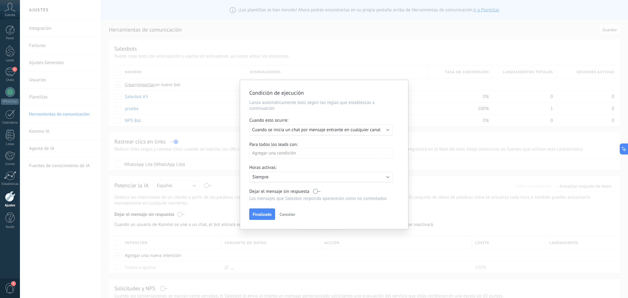
click at [317, 154] on div "Agregar una condición" at bounding box center [320, 153] width 143 height 11
click at [261, 208] on div "Fuente" at bounding box center [277, 209] width 48 height 9
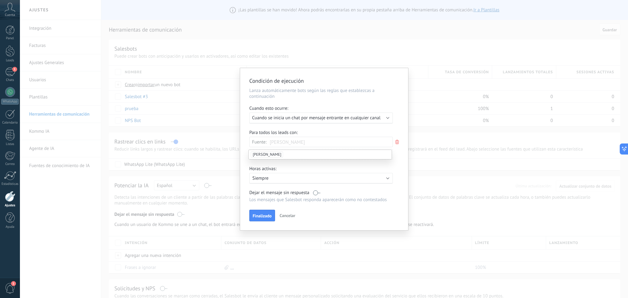
click at [262, 155] on span "[PERSON_NAME]" at bounding box center [267, 154] width 32 height 6
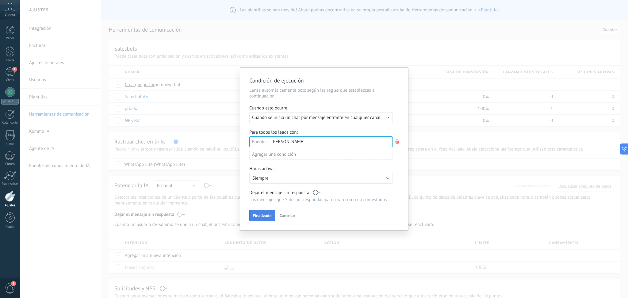
click at [254, 216] on span "Finalizado" at bounding box center [262, 215] width 19 height 4
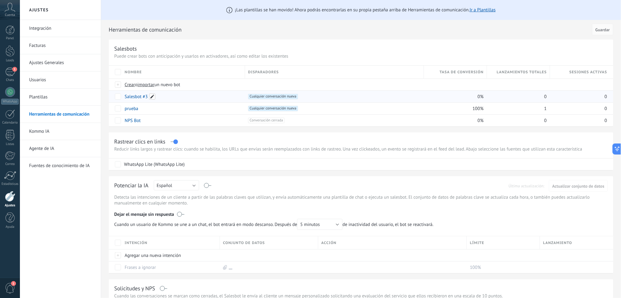
click at [153, 95] on span at bounding box center [152, 97] width 6 height 6
click at [115, 98] on div "**********" at bounding box center [361, 95] width 505 height 61
drag, startPoint x: 149, startPoint y: 95, endPoint x: 157, endPoint y: 97, distance: 8.2
click at [157, 97] on div "Salesbot #3" at bounding box center [184, 96] width 124 height 12
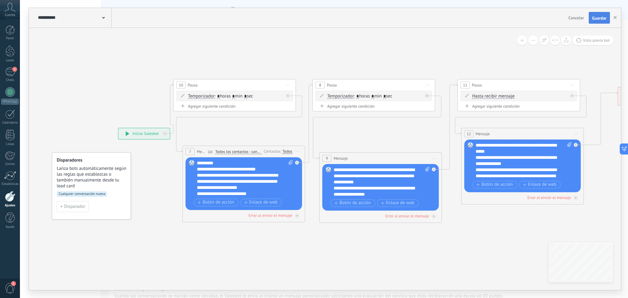
click at [604, 17] on span "Guardar" at bounding box center [599, 18] width 14 height 4
click at [614, 19] on icon "button" at bounding box center [615, 17] width 3 height 3
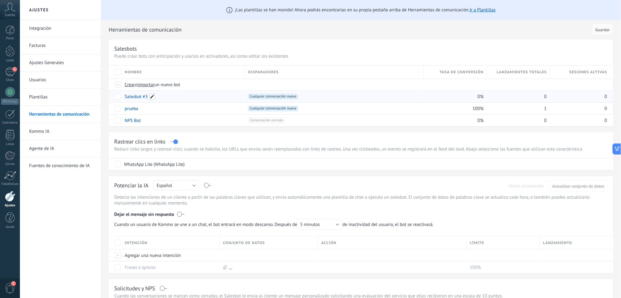
click at [150, 97] on span at bounding box center [152, 97] width 6 height 6
click at [118, 97] on div "**********" at bounding box center [361, 95] width 505 height 61
click at [153, 96] on span at bounding box center [152, 97] width 6 height 6
drag, startPoint x: 152, startPoint y: 96, endPoint x: 130, endPoint y: 95, distance: 22.7
click at [130, 95] on input "**********" at bounding box center [183, 97] width 116 height 10
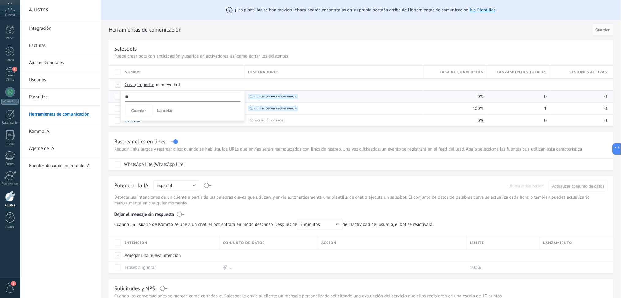
type input "*"
type input "**********"
click at [141, 113] on span "Guardar" at bounding box center [139, 111] width 14 height 4
drag, startPoint x: 288, startPoint y: 97, endPoint x: 282, endPoint y: 96, distance: 5.6
click at [282, 96] on span "Cualquier conversación nueva +0" at bounding box center [273, 97] width 50 height 6
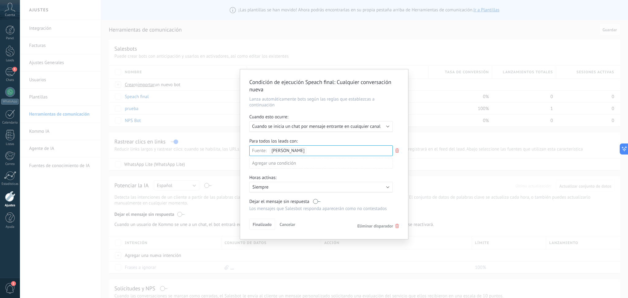
click at [388, 223] on div "Finalizado Cancelar Eliminar disparador" at bounding box center [324, 224] width 150 height 11
click at [388, 227] on span "Eliminar disparador" at bounding box center [375, 226] width 36 height 6
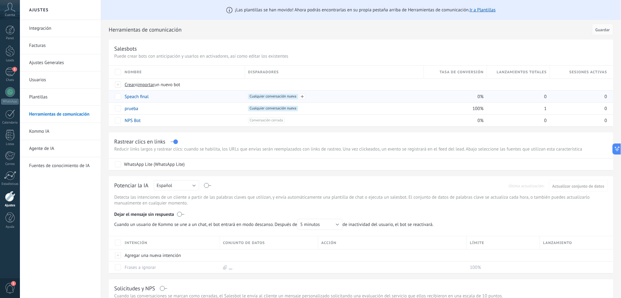
click at [281, 100] on div "+1 Cualquier conversación nueva +0" at bounding box center [274, 101] width 48 height 15
click at [282, 98] on span "Cualquier conversación nueva +0" at bounding box center [273, 97] width 50 height 6
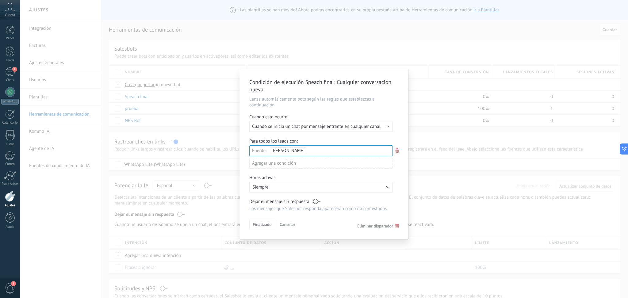
drag, startPoint x: 373, startPoint y: 232, endPoint x: 373, endPoint y: 228, distance: 4.0
click at [373, 231] on div "Condición de ejecución Speach final : Cualquier conversación nueva Lanza automá…" at bounding box center [324, 154] width 168 height 170
click at [373, 228] on span "Eliminar disparador" at bounding box center [375, 226] width 36 height 6
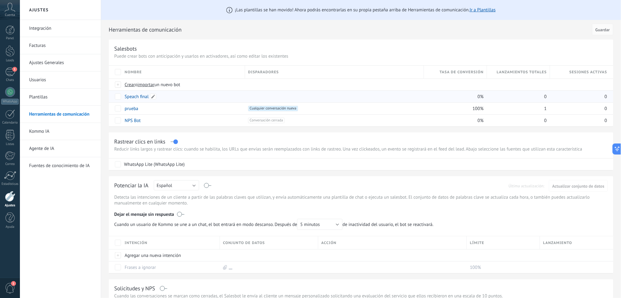
click at [137, 95] on link "Speach final" at bounding box center [137, 97] width 24 height 6
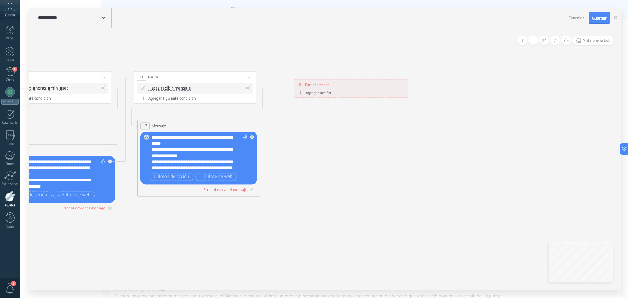
drag, startPoint x: 506, startPoint y: 158, endPoint x: 185, endPoint y: 227, distance: 328.5
click at [185, 227] on icon at bounding box center [101, 143] width 921 height 450
click at [406, 86] on div "**********" at bounding box center [351, 84] width 114 height 11
click at [402, 86] on span "Borrar" at bounding box center [400, 84] width 3 height 3
click at [404, 94] on icon at bounding box center [405, 93] width 4 height 4
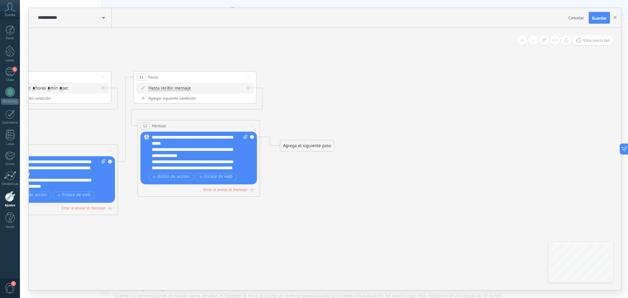
click at [302, 149] on div "Agrega el siguiente paso" at bounding box center [307, 146] width 54 height 10
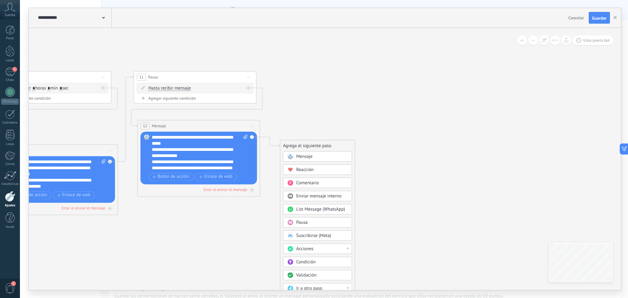
click at [320, 219] on div "Pausa" at bounding box center [317, 222] width 69 height 10
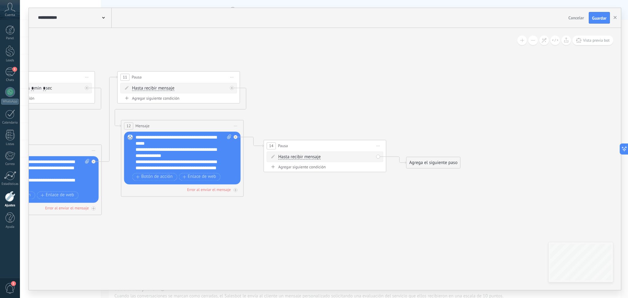
click at [334, 158] on div "Hasta recibir mensaje Hasta recibir mensaje Temporizador Excepto horas laborale…" at bounding box center [325, 157] width 95 height 6
click at [285, 155] on span "Hasta recibir mensaje" at bounding box center [299, 157] width 42 height 5
click at [285, 155] on button "Hasta recibir mensaje" at bounding box center [313, 156] width 77 height 11
click at [308, 171] on span "Temporizador" at bounding box center [309, 168] width 74 height 6
click at [327, 154] on span ": * horas * min * sec" at bounding box center [324, 157] width 38 height 6
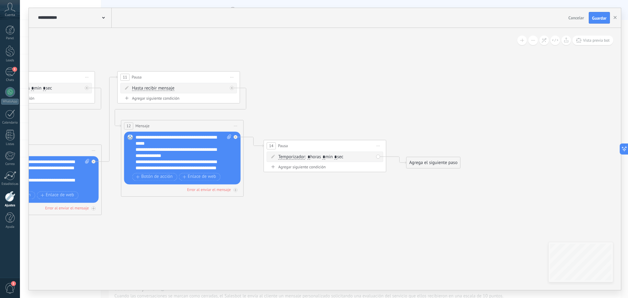
click at [325, 158] on input "*" at bounding box center [324, 157] width 3 height 5
type input "**"
drag, startPoint x: 310, startPoint y: 147, endPoint x: 304, endPoint y: 83, distance: 64.4
click at [304, 83] on div "14 Pausa ***** Iniciar vista previa aquí Cambiar nombre Duplicar [GEOGRAPHIC_DA…" at bounding box center [318, 81] width 122 height 11
click at [416, 162] on div "Agrega el siguiente paso" at bounding box center [434, 163] width 54 height 10
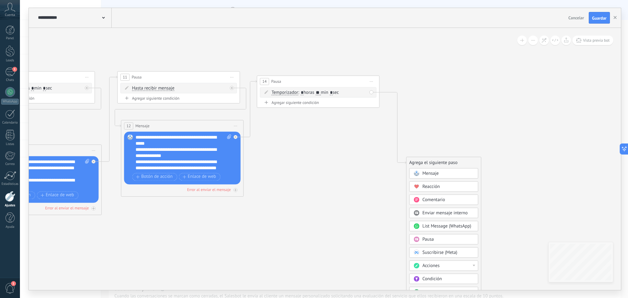
click at [442, 169] on div "Mensaje" at bounding box center [443, 173] width 69 height 10
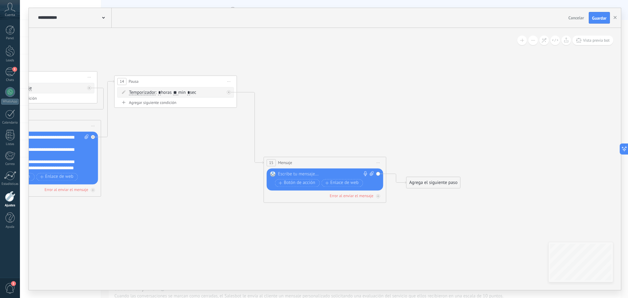
click at [311, 172] on div at bounding box center [323, 174] width 91 height 6
paste div
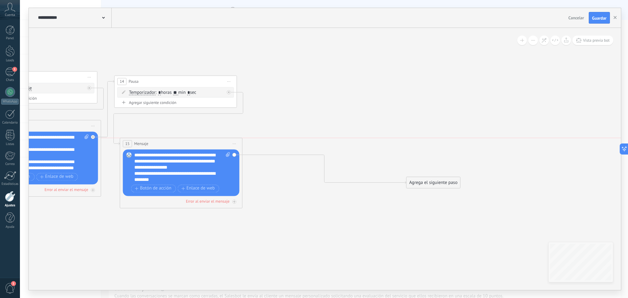
drag, startPoint x: 341, startPoint y: 164, endPoint x: 298, endPoint y: 179, distance: 45.3
click at [197, 144] on div "15 Mensaje ******* (a): Todos los contactos - canales seleccionados Todos los c…" at bounding box center [181, 143] width 122 height 11
click at [413, 187] on div "Agrega el siguiente paso" at bounding box center [434, 183] width 54 height 10
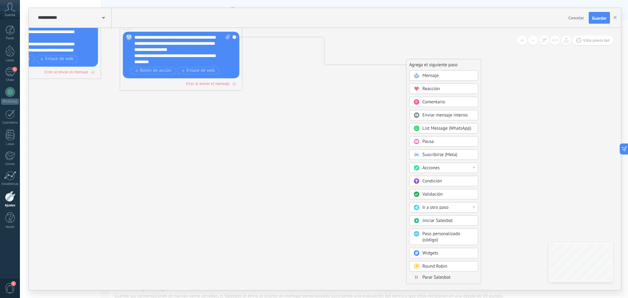
click at [442, 279] on span "Parar Salesbot" at bounding box center [436, 277] width 28 height 6
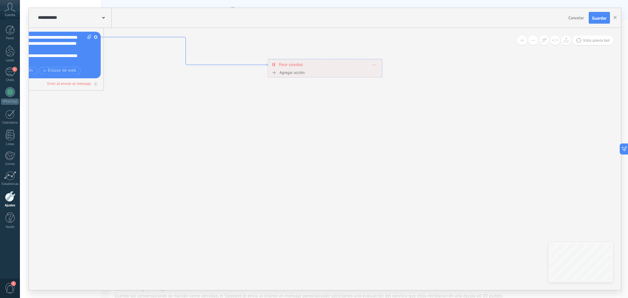
drag, startPoint x: 317, startPoint y: 74, endPoint x: 153, endPoint y: 49, distance: 166.2
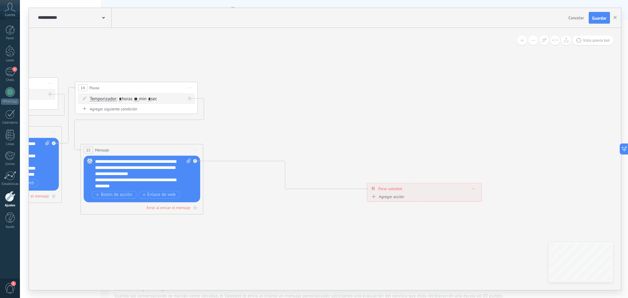
drag, startPoint x: 218, startPoint y: 151, endPoint x: 345, endPoint y: 264, distance: 170.0
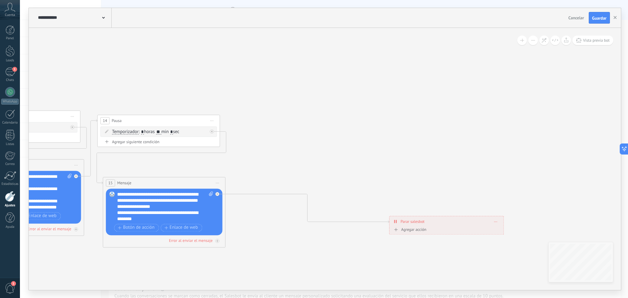
drag, startPoint x: 439, startPoint y: 228, endPoint x: 384, endPoint y: 208, distance: 57.8
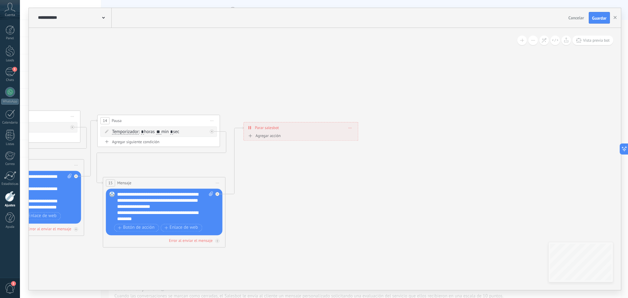
drag, startPoint x: 383, startPoint y: 213, endPoint x: 262, endPoint y: 128, distance: 147.7
click at [262, 127] on span "Parar salesbot" at bounding box center [267, 128] width 24 height 6
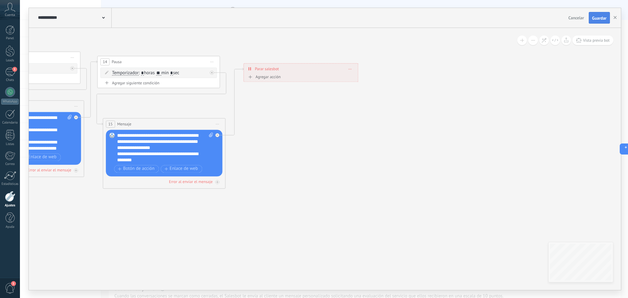
click at [595, 19] on span "Guardar" at bounding box center [599, 18] width 14 height 4
click at [11, 76] on div "1" at bounding box center [10, 71] width 10 height 9
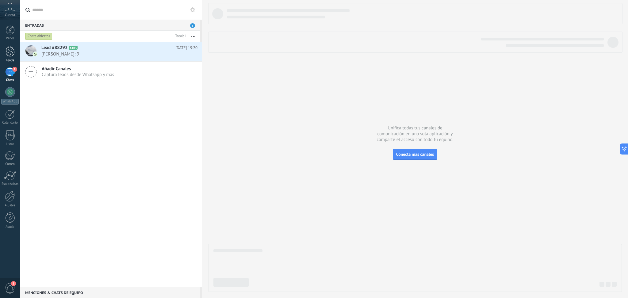
click at [8, 54] on div at bounding box center [10, 50] width 9 height 11
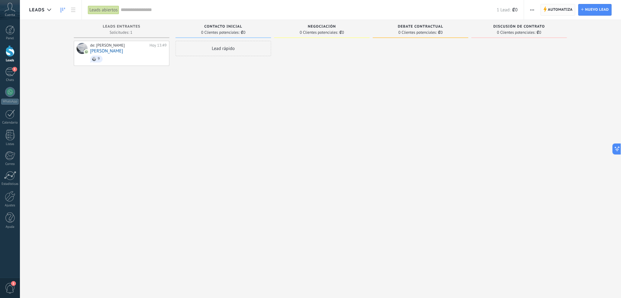
click at [556, 10] on span "Automatiza" at bounding box center [561, 9] width 25 height 11
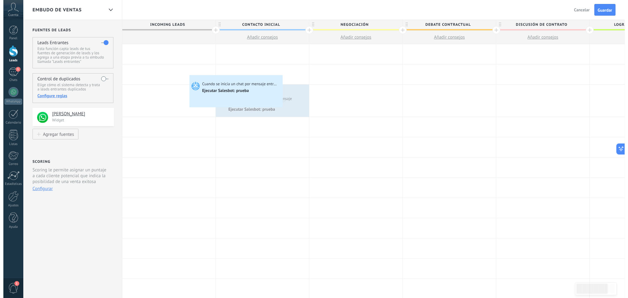
scroll to position [0, 7]
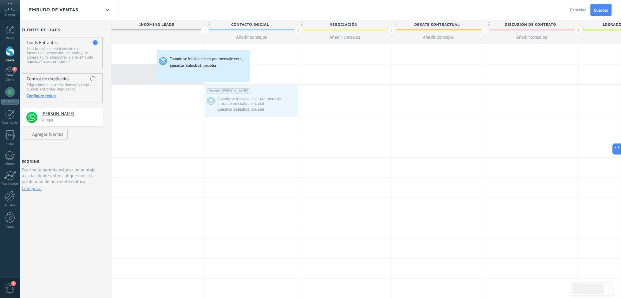
drag, startPoint x: 182, startPoint y: 78, endPoint x: 157, endPoint y: 50, distance: 37.6
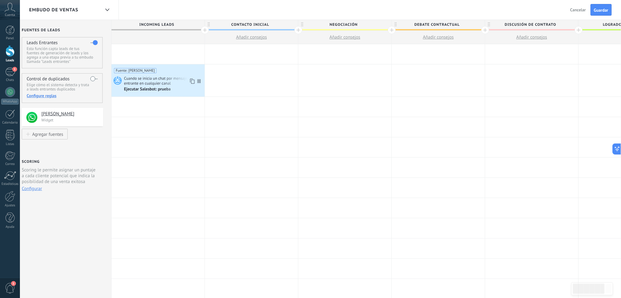
drag, startPoint x: 163, startPoint y: 81, endPoint x: 157, endPoint y: 63, distance: 18.9
click at [157, 63] on div at bounding box center [158, 54] width 93 height 20
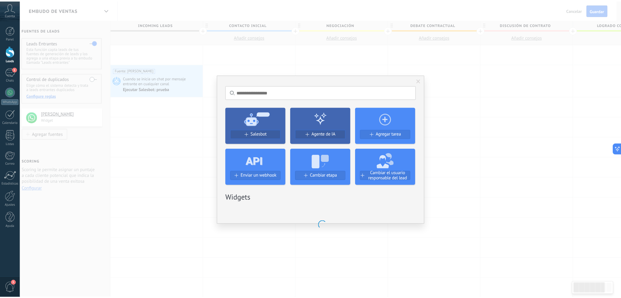
scroll to position [0, 7]
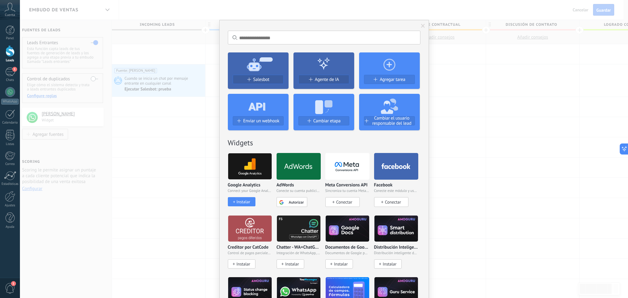
click at [108, 129] on div "No hay resultados Salesbot Agente de IA Agregar tarea Enviar un webhook Cambiar…" at bounding box center [324, 149] width 608 height 298
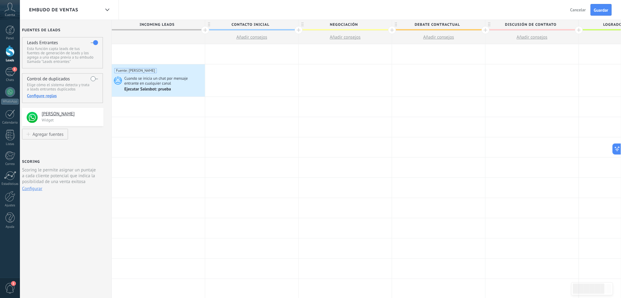
click at [157, 84] on span "Cuando se inicia un chat por mensaje entrante en cualquier canal" at bounding box center [163, 81] width 79 height 10
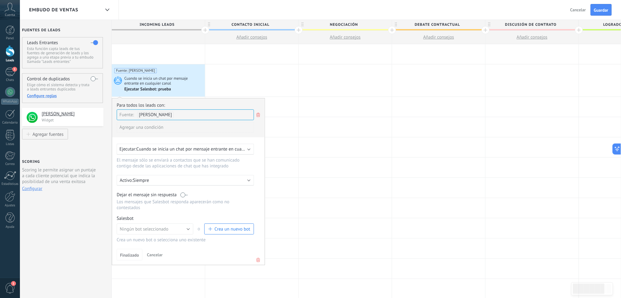
click at [168, 79] on span "Cuando se inicia un chat por mensaje entrante en cualquier canal" at bounding box center [163, 81] width 79 height 10
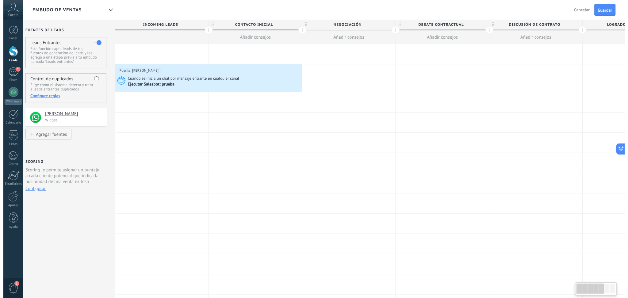
scroll to position [0, 0]
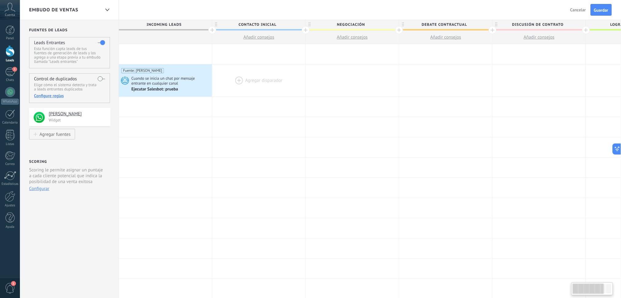
drag, startPoint x: 200, startPoint y: 81, endPoint x: 219, endPoint y: 82, distance: 19.1
click at [219, 82] on div "Agregar disparador Fuente: [PERSON_NAME] Cuando se inicia un chat por mensaje e…" at bounding box center [446, 80] width 655 height 32
click at [136, 76] on span "Cuando se inicia un chat por mensaje entrante en cualquier canal" at bounding box center [171, 81] width 79 height 10
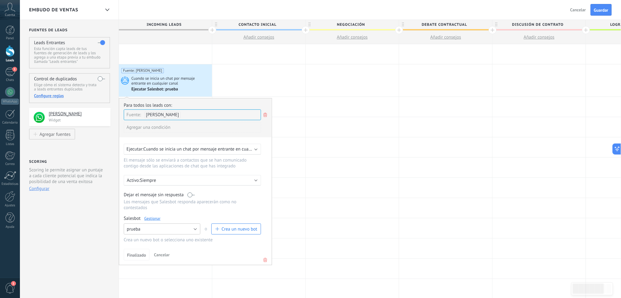
click at [188, 227] on button "prueba" at bounding box center [162, 229] width 77 height 11
click at [182, 241] on span "Speach final" at bounding box center [159, 240] width 78 height 6
click at [141, 256] on span "Finalizado" at bounding box center [136, 255] width 19 height 4
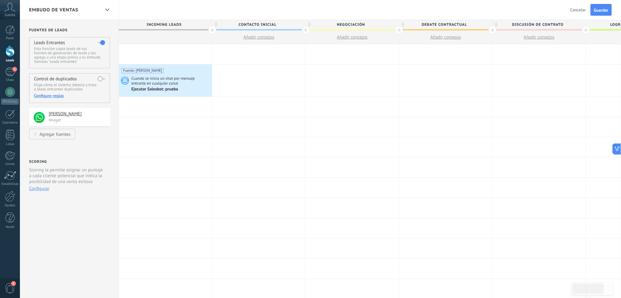
click at [10, 66] on div "Panel Leads 1 Chats WhatsApp Clientes" at bounding box center [10, 130] width 20 height 210
click at [9, 70] on div "1" at bounding box center [10, 71] width 10 height 9
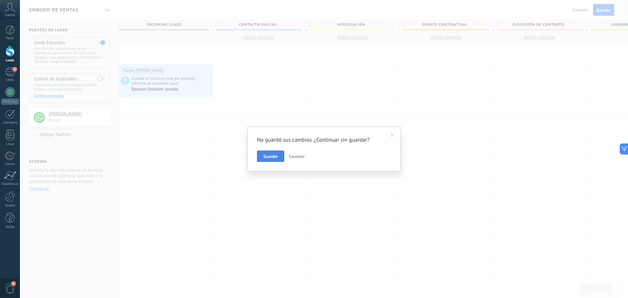
click at [268, 157] on span "Guardar" at bounding box center [270, 156] width 14 height 4
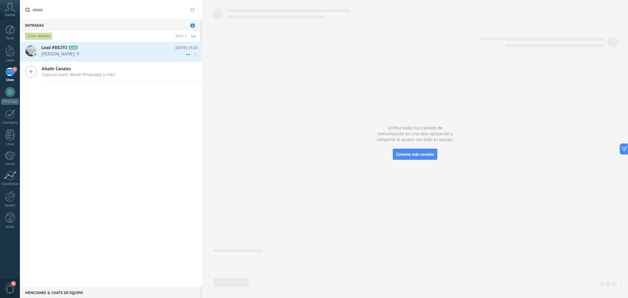
click at [102, 51] on h2 "Lead #88292 A103" at bounding box center [108, 48] width 134 height 6
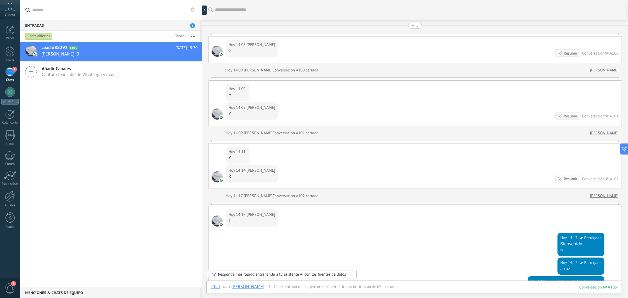
click at [193, 25] on span "1" at bounding box center [192, 25] width 5 height 5
click at [195, 35] on button "button" at bounding box center [193, 36] width 13 height 11
click at [61, 152] on div "Lead #88292 A103 [DATE] 19:20 [PERSON_NAME]: 9 Añadir Canales Captura leads des…" at bounding box center [111, 164] width 182 height 245
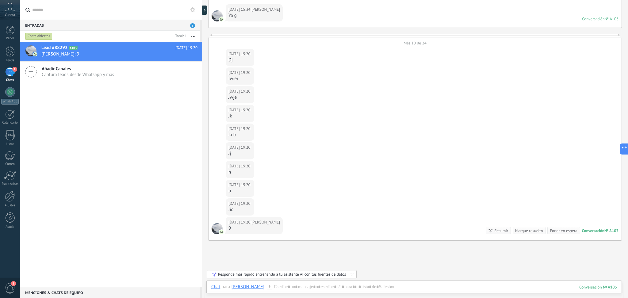
scroll to position [424, 0]
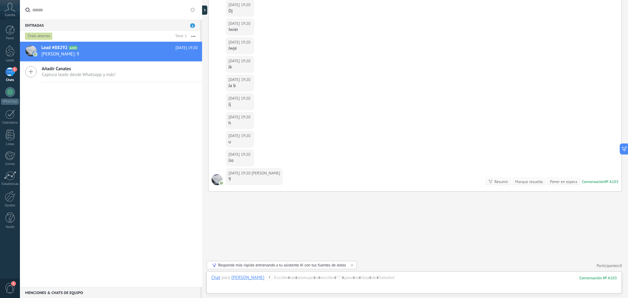
drag, startPoint x: 139, startPoint y: 50, endPoint x: 81, endPoint y: 153, distance: 118.1
click at [73, 173] on div "Lead #88292 A103 [DATE] 19:20 [PERSON_NAME]: 9 Añadir Canales Captura leads des…" at bounding box center [111, 164] width 182 height 245
click at [179, 54] on span "[PERSON_NAME]: 9" at bounding box center [113, 54] width 144 height 6
click at [185, 55] on icon at bounding box center [188, 54] width 7 height 7
click at [195, 69] on span "Conversación cerrada" at bounding box center [216, 70] width 42 height 12
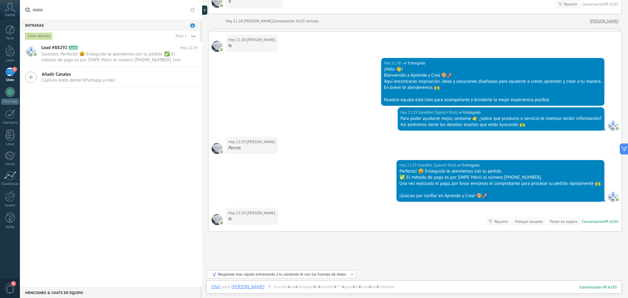
scroll to position [615, 0]
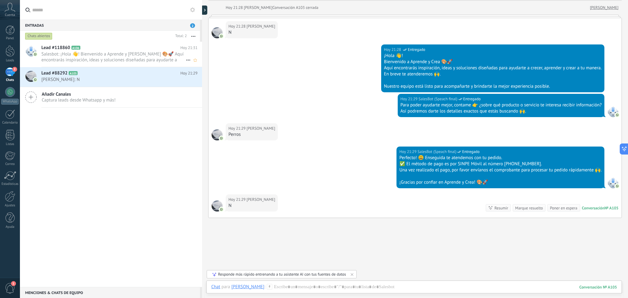
click at [89, 61] on span "Salesbot: ¡Hola 👋! Bienvenido a Aprende y [PERSON_NAME] 🎨🚀 Aquí encontrarás ins…" at bounding box center [113, 57] width 144 height 12
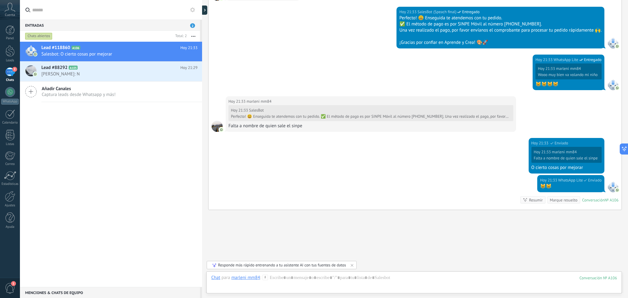
scroll to position [332, 0]
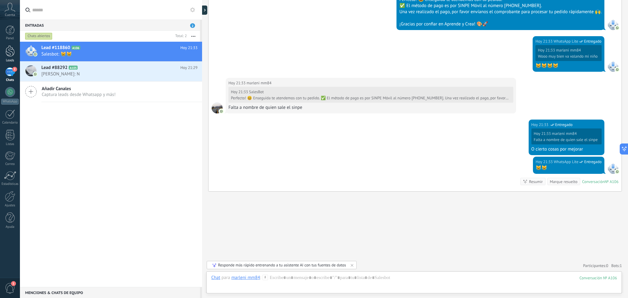
click at [4, 55] on link "Leads" at bounding box center [10, 53] width 20 height 17
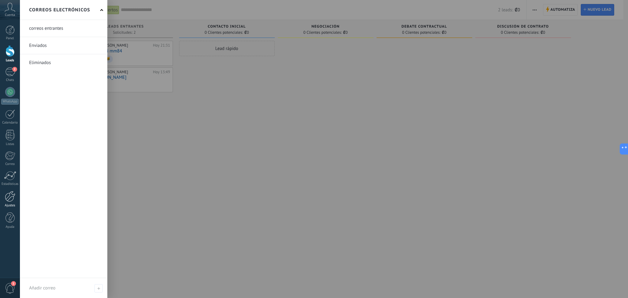
click at [7, 200] on div at bounding box center [10, 196] width 10 height 11
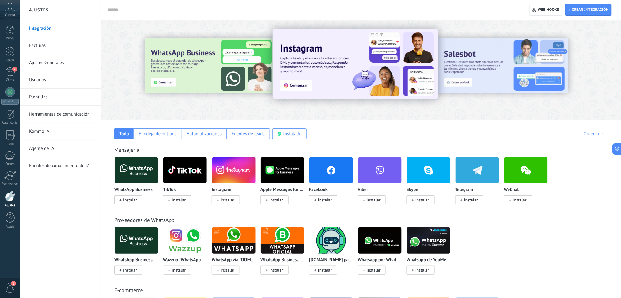
click at [61, 123] on link "Kommo IA" at bounding box center [62, 131] width 66 height 17
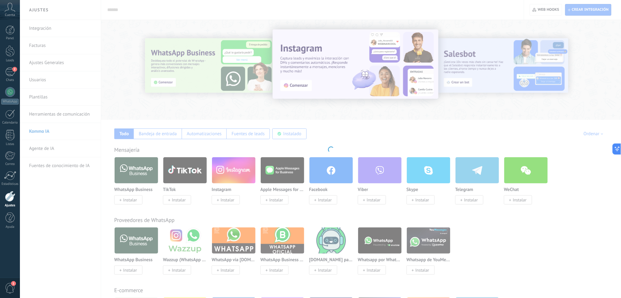
click at [62, 117] on body ".abccls-1,.abccls-2{fill-rule:evenodd}.abccls-2{fill:#fff} .abfcls-1{fill:none}…" at bounding box center [310, 149] width 621 height 298
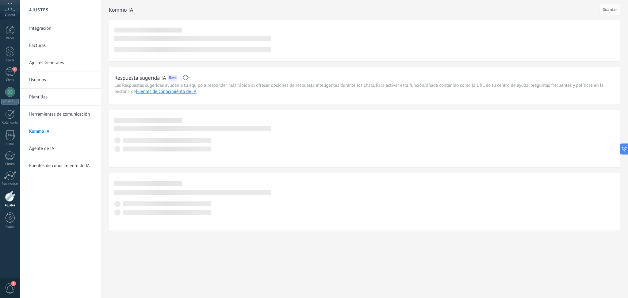
click at [70, 113] on link "Herramientas de comunicación" at bounding box center [62, 114] width 66 height 17
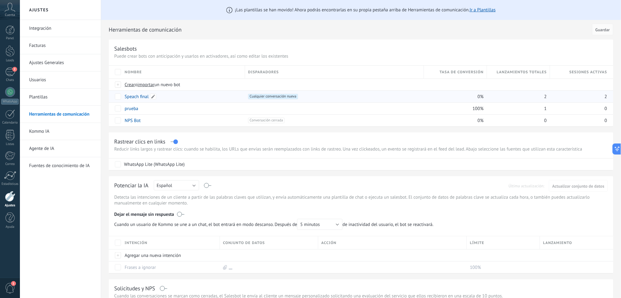
click at [137, 98] on link "Speach final" at bounding box center [137, 97] width 24 height 6
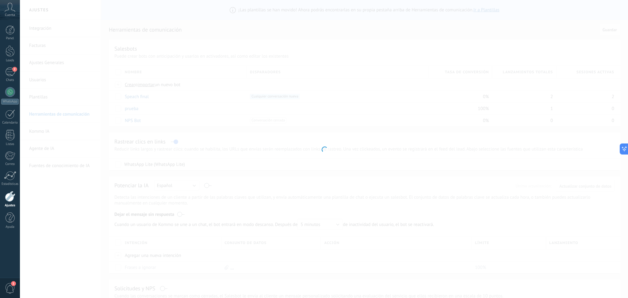
type input "**********"
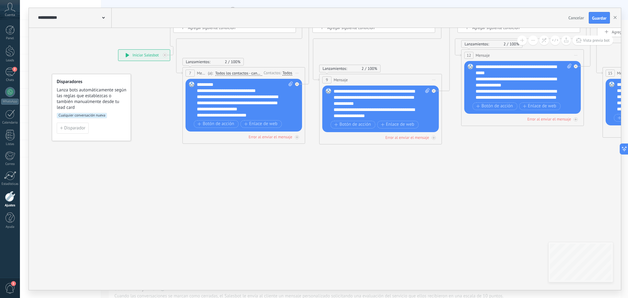
click at [525, 86] on div "**********" at bounding box center [524, 82] width 96 height 37
drag, startPoint x: 481, startPoint y: 78, endPoint x: 474, endPoint y: 80, distance: 7.2
click at [474, 80] on div "Reemplazar Quitar Convertir a mensaje de voz Arrastre la imagen aquí para adjun…" at bounding box center [522, 87] width 117 height 53
copy div "*"
click at [482, 92] on div "**********" at bounding box center [517, 109] width 83 height 43
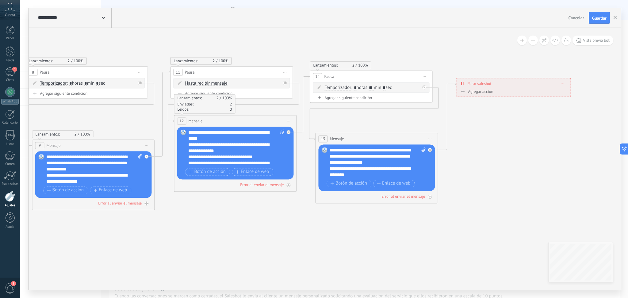
drag, startPoint x: 455, startPoint y: 226, endPoint x: 168, endPoint y: 233, distance: 287.1
click at [168, 233] on icon at bounding box center [200, 138] width 1046 height 450
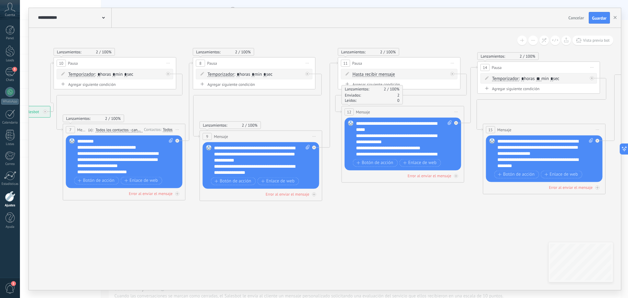
drag, startPoint x: 448, startPoint y: 122, endPoint x: 548, endPoint y: 119, distance: 99.7
click at [548, 119] on icon at bounding box center [368, 129] width 1046 height 450
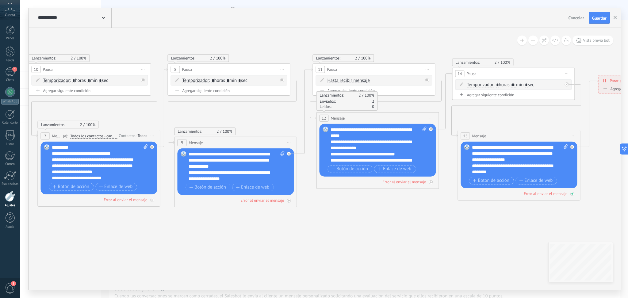
drag, startPoint x: 488, startPoint y: 207, endPoint x: 475, endPoint y: 195, distance: 17.4
click at [462, 213] on icon at bounding box center [343, 135] width 1046 height 450
click at [601, 20] on span "Guardar" at bounding box center [599, 18] width 14 height 4
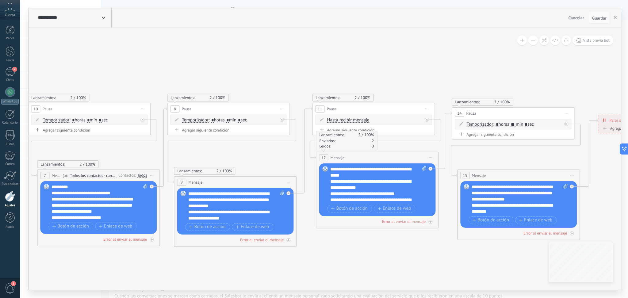
click at [602, 19] on span "Guardar" at bounding box center [599, 18] width 14 height 4
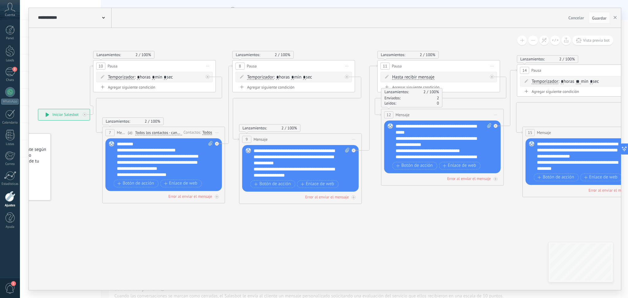
drag, startPoint x: 308, startPoint y: 259, endPoint x: 374, endPoint y: 216, distance: 78.1
click at [374, 216] on icon at bounding box center [408, 132] width 1046 height 450
click at [435, 223] on icon at bounding box center [408, 132] width 1046 height 450
drag, startPoint x: 407, startPoint y: 99, endPoint x: 418, endPoint y: 128, distance: 31.4
click at [418, 128] on div "Lanzamientos: 2 100% Enviados: 2 Leídos: 0 12 Mensaje ******* (a): Todos los co…" at bounding box center [442, 147] width 123 height 77
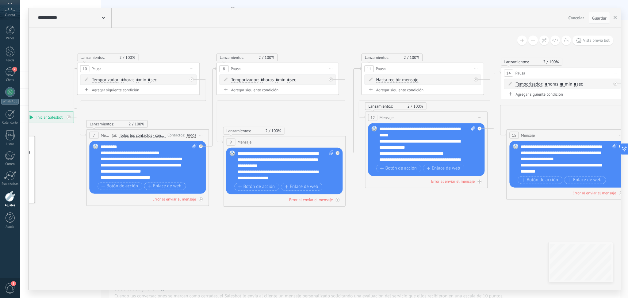
drag, startPoint x: 454, startPoint y: 210, endPoint x: 438, endPoint y: 212, distance: 16.2
click at [438, 212] on icon at bounding box center [391, 134] width 1046 height 450
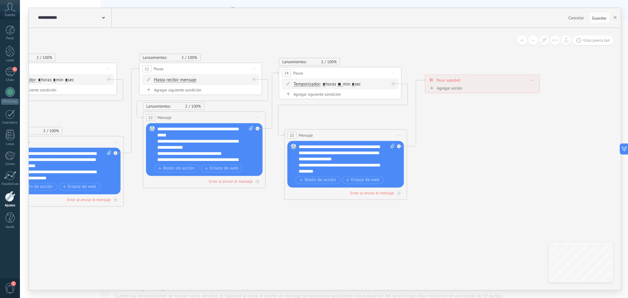
drag, startPoint x: 495, startPoint y: 250, endPoint x: 283, endPoint y: 249, distance: 211.2
click at [283, 249] on icon at bounding box center [169, 134] width 1046 height 450
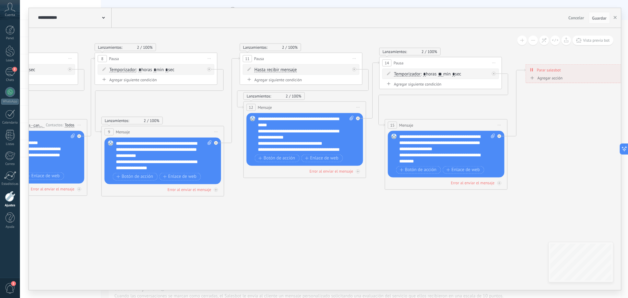
drag, startPoint x: 295, startPoint y: 246, endPoint x: 384, endPoint y: 238, distance: 89.9
click at [384, 238] on icon at bounding box center [270, 124] width 1046 height 450
click at [617, 18] on button "button" at bounding box center [614, 18] width 9 height 12
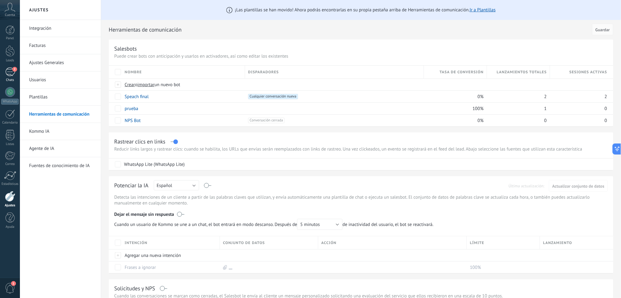
click at [17, 71] on link "2 Chats" at bounding box center [10, 74] width 20 height 15
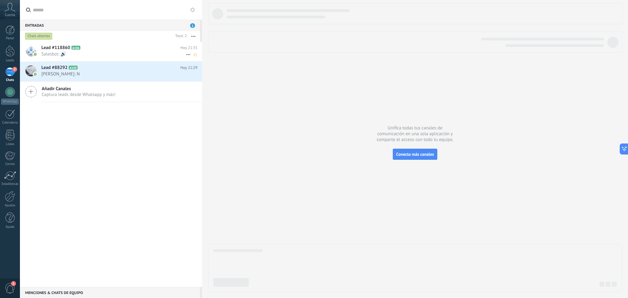
click at [111, 57] on span "Salesbot: 🔊" at bounding box center [113, 54] width 144 height 6
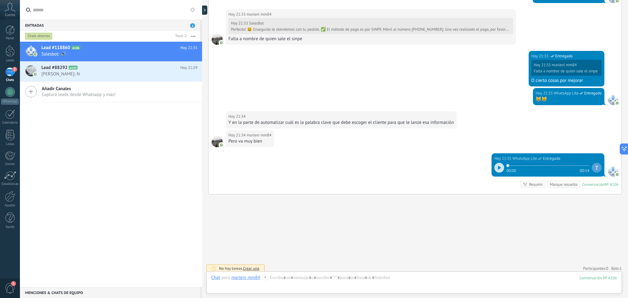
scroll to position [301, 0]
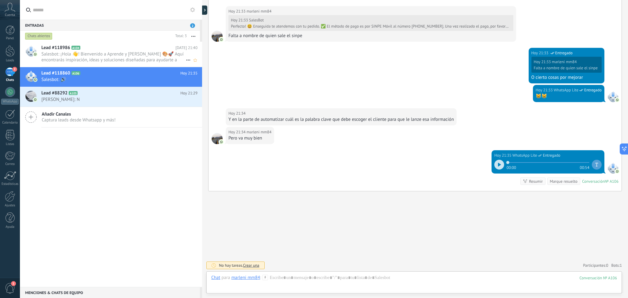
click at [131, 51] on span "Salesbot: ¡Hola 👋! Bienvenido a Aprende y [PERSON_NAME] 🎨🚀 Aquí encontrarás ins…" at bounding box center [113, 57] width 144 height 12
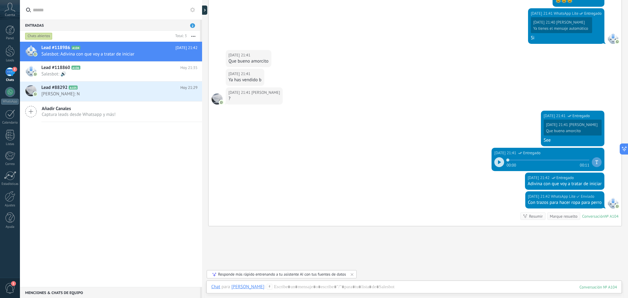
scroll to position [665, 0]
